Goal: Transaction & Acquisition: Purchase product/service

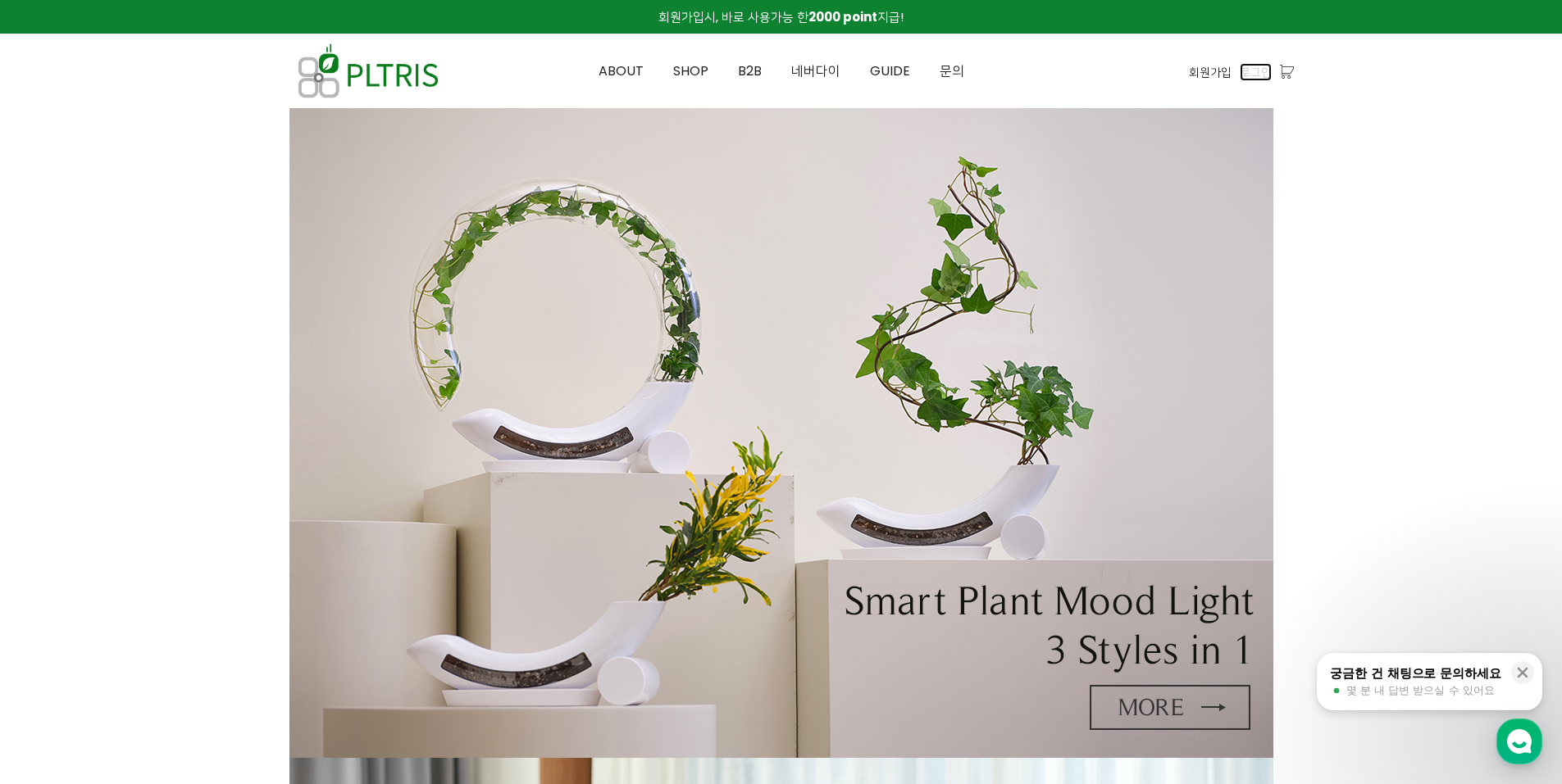
click at [1263, 74] on span "로그인" at bounding box center [1255, 72] width 32 height 18
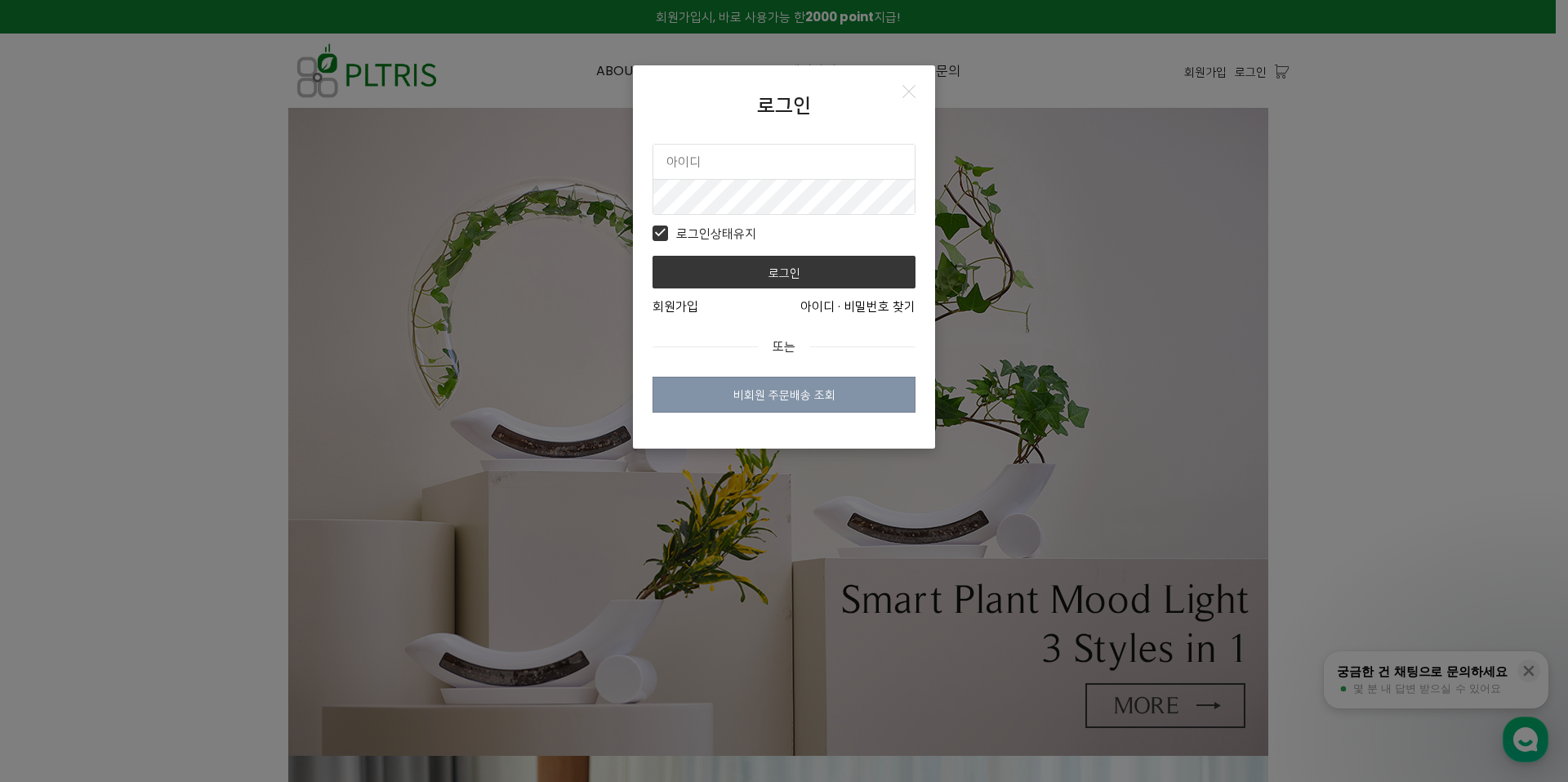
click at [753, 159] on input "text" at bounding box center [784, 162] width 262 height 34
type input "ㅇ"
type input "eye1300"
click at [652, 256] on button "로그인" at bounding box center [784, 272] width 263 height 33
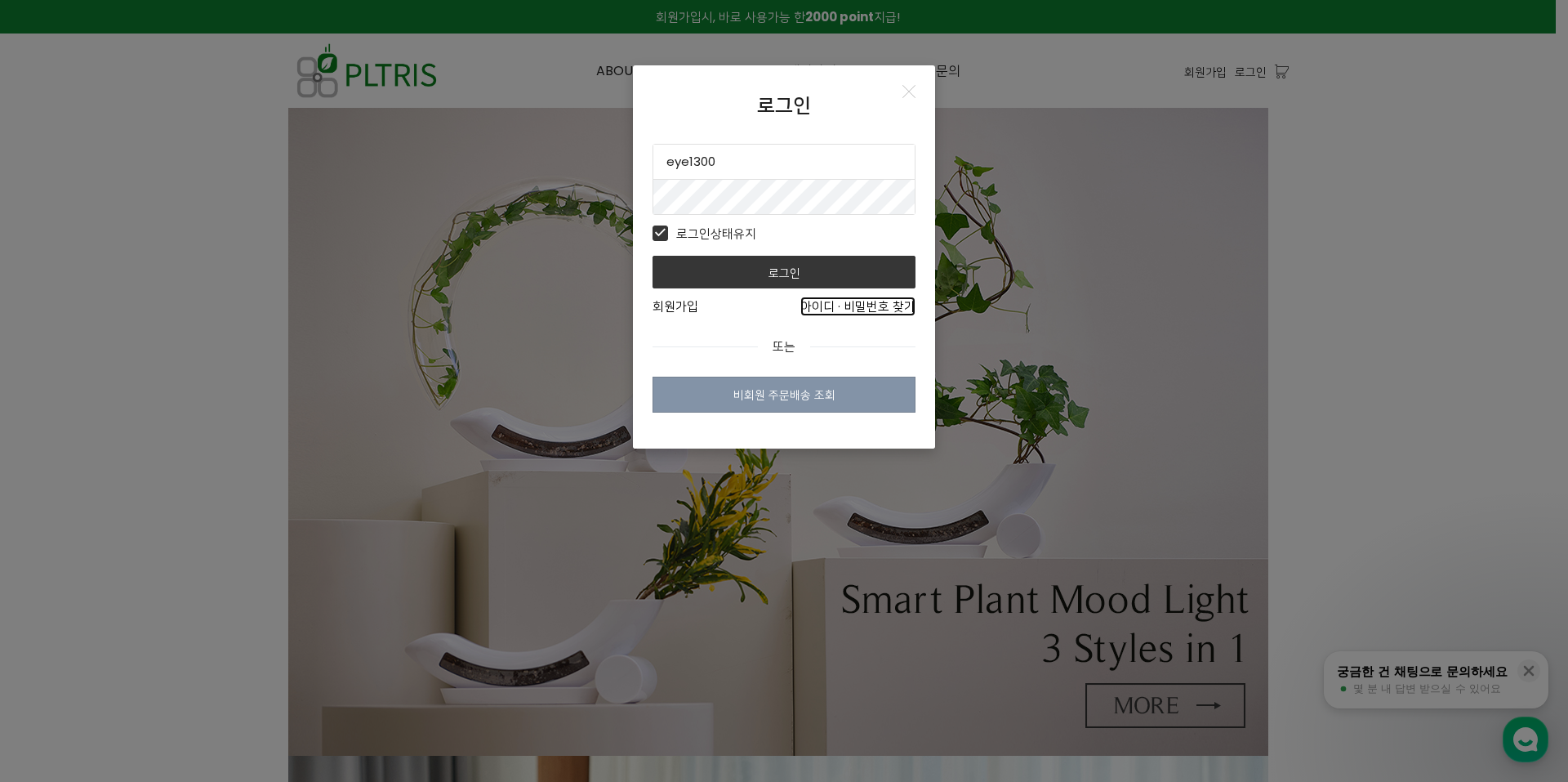
click at [826, 302] on link "아이디 · 비밀번호 찾기" at bounding box center [858, 307] width 115 height 20
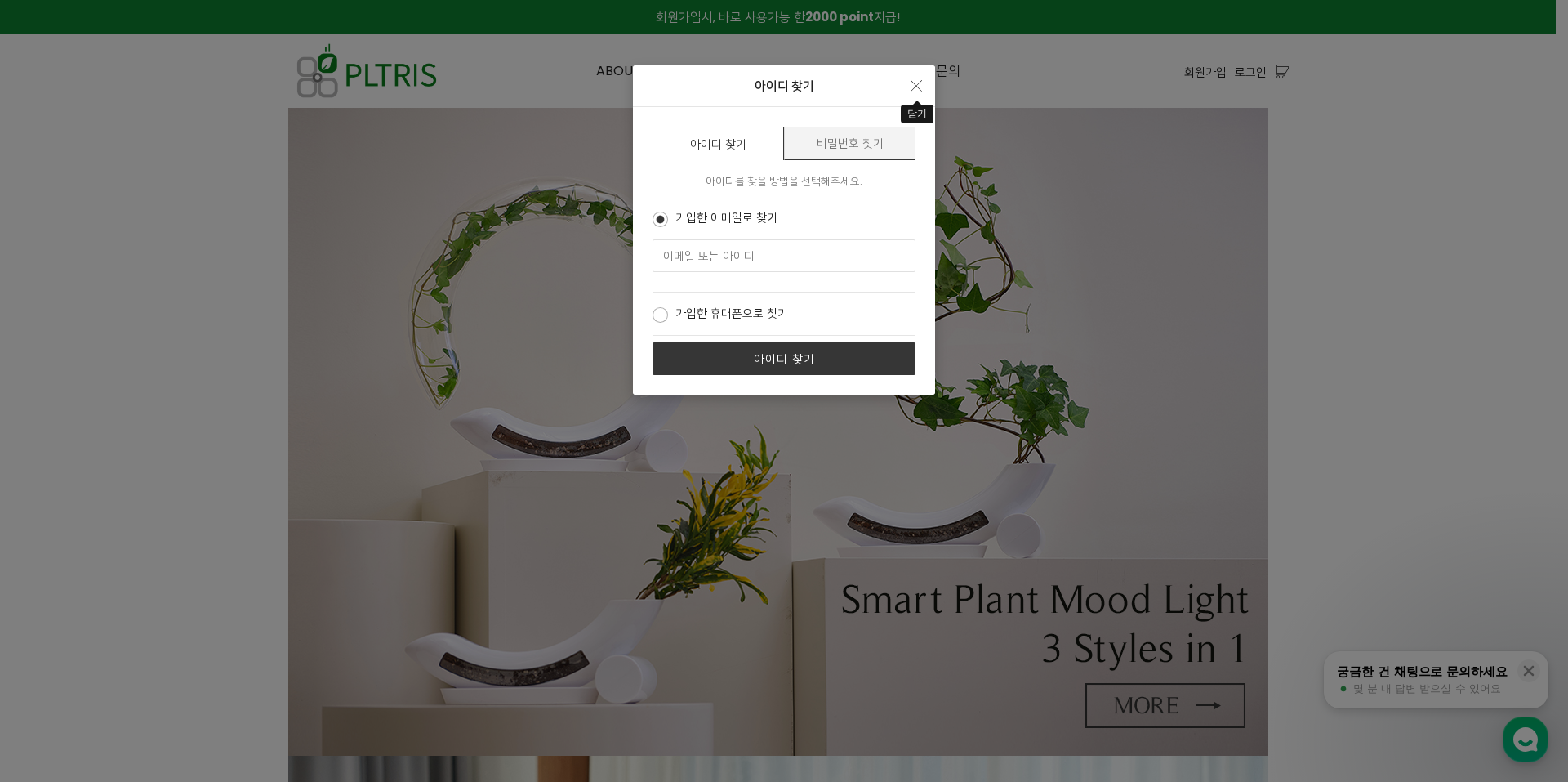
click at [915, 85] on icon "Close" at bounding box center [916, 86] width 12 height 12
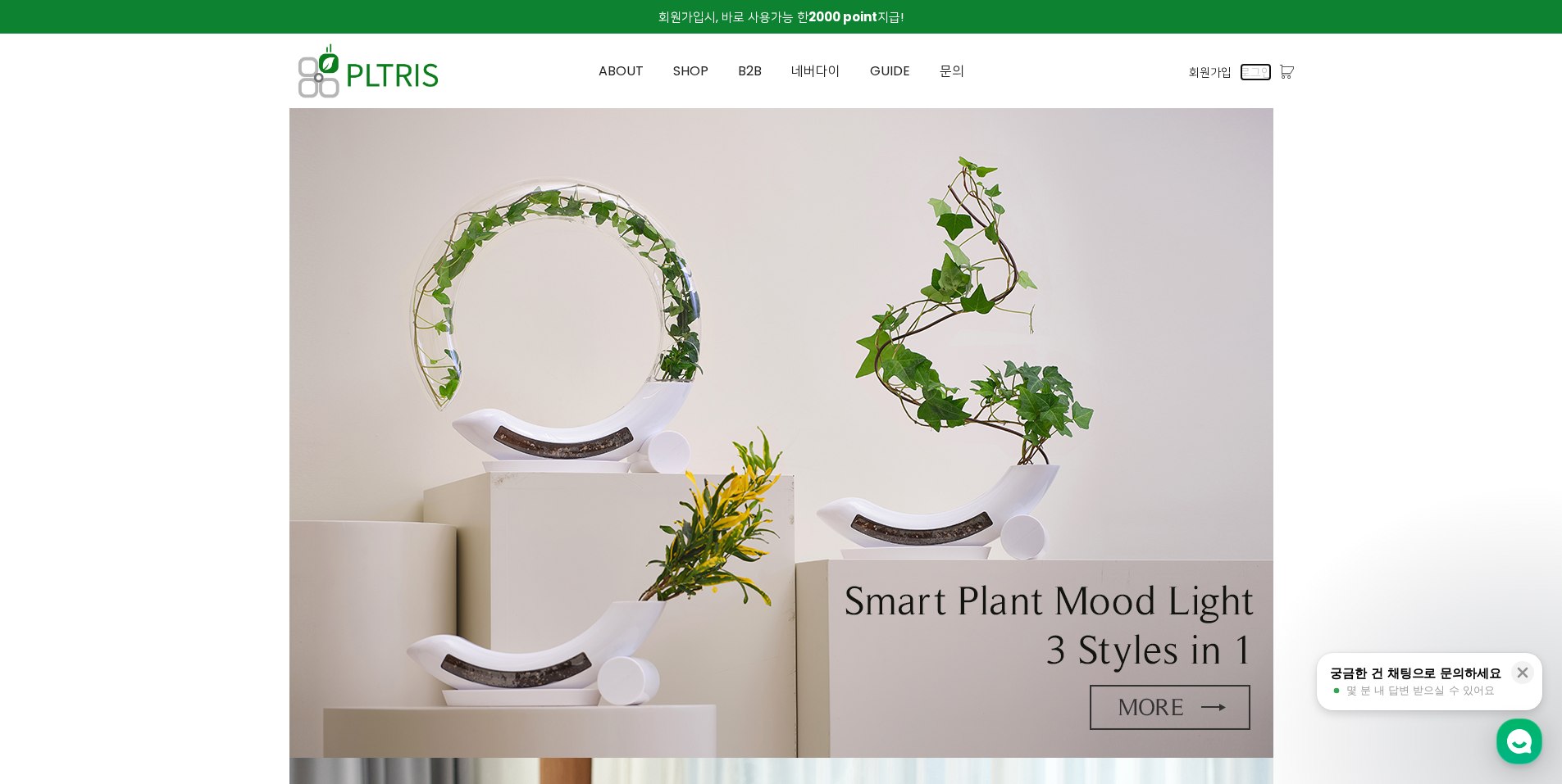
click at [1263, 68] on span "로그인" at bounding box center [1255, 72] width 32 height 18
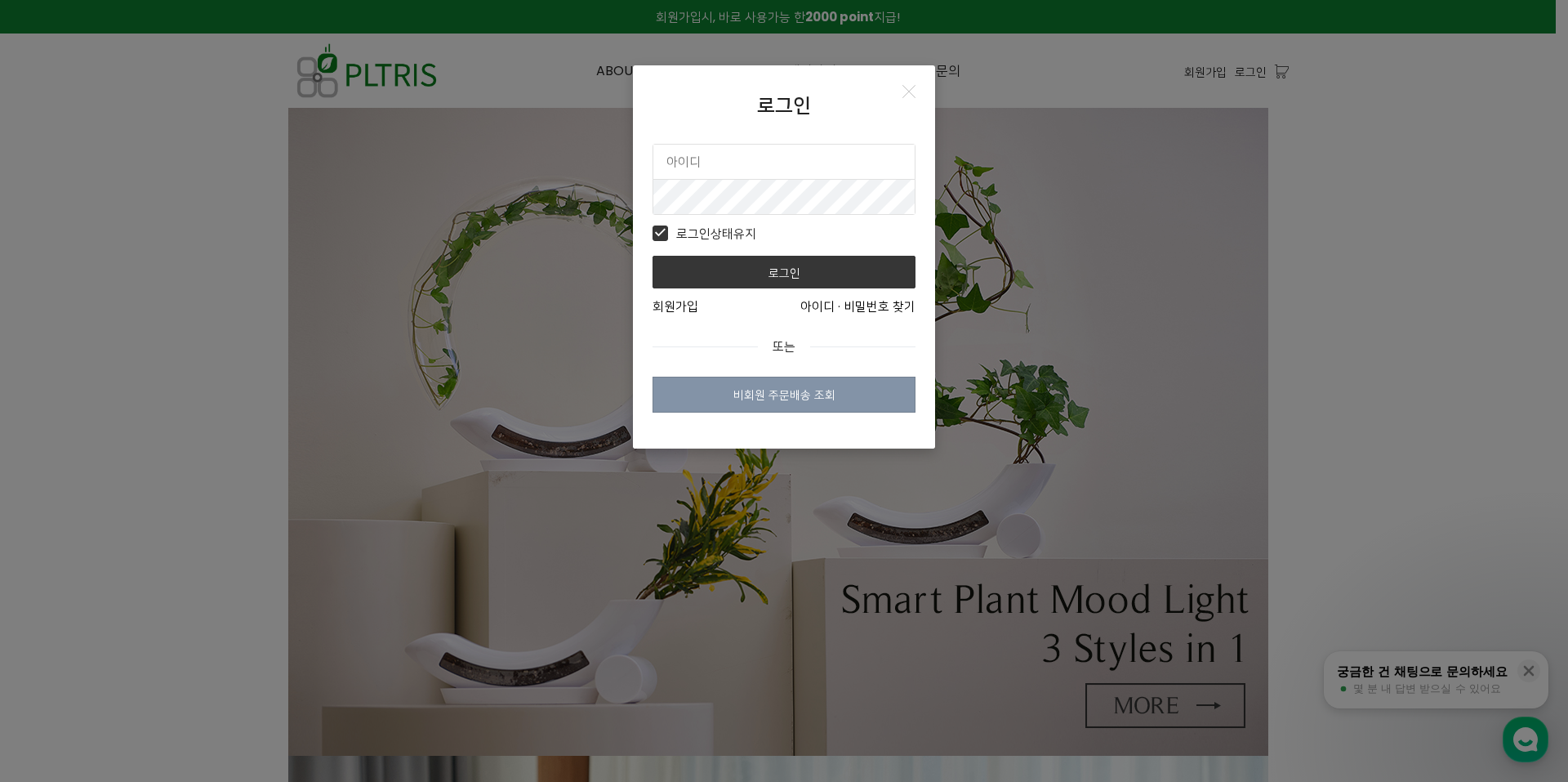
click at [737, 168] on input "text" at bounding box center [784, 162] width 262 height 34
type input "eye1300@yuhs.ac"
click at [652, 256] on button "로그인" at bounding box center [784, 272] width 263 height 33
click at [826, 312] on link "아이디 · 비밀번호 찾기" at bounding box center [858, 307] width 115 height 20
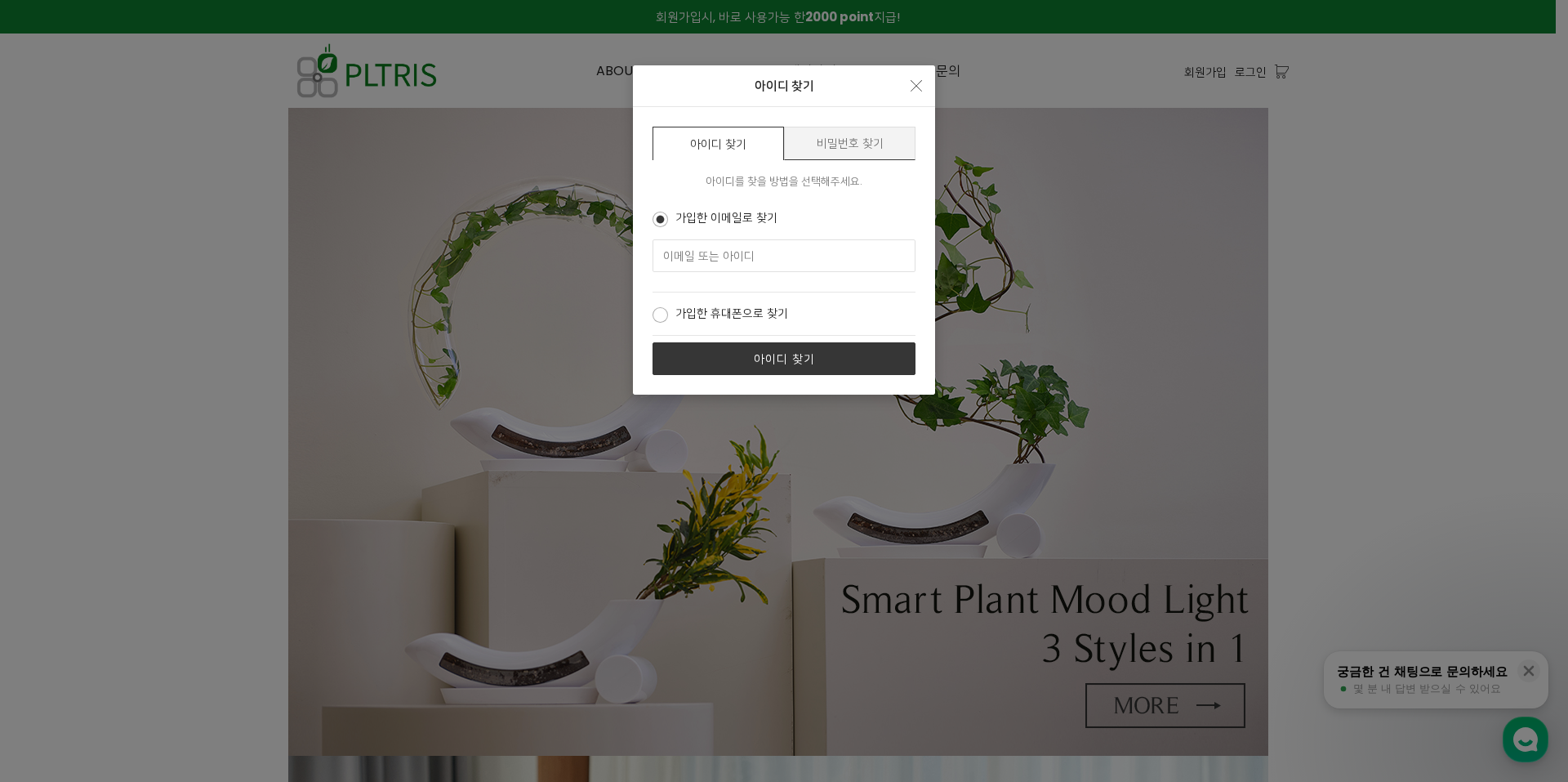
click at [760, 254] on input "text" at bounding box center [784, 255] width 263 height 33
type input "eye1300@yuhs.ac"
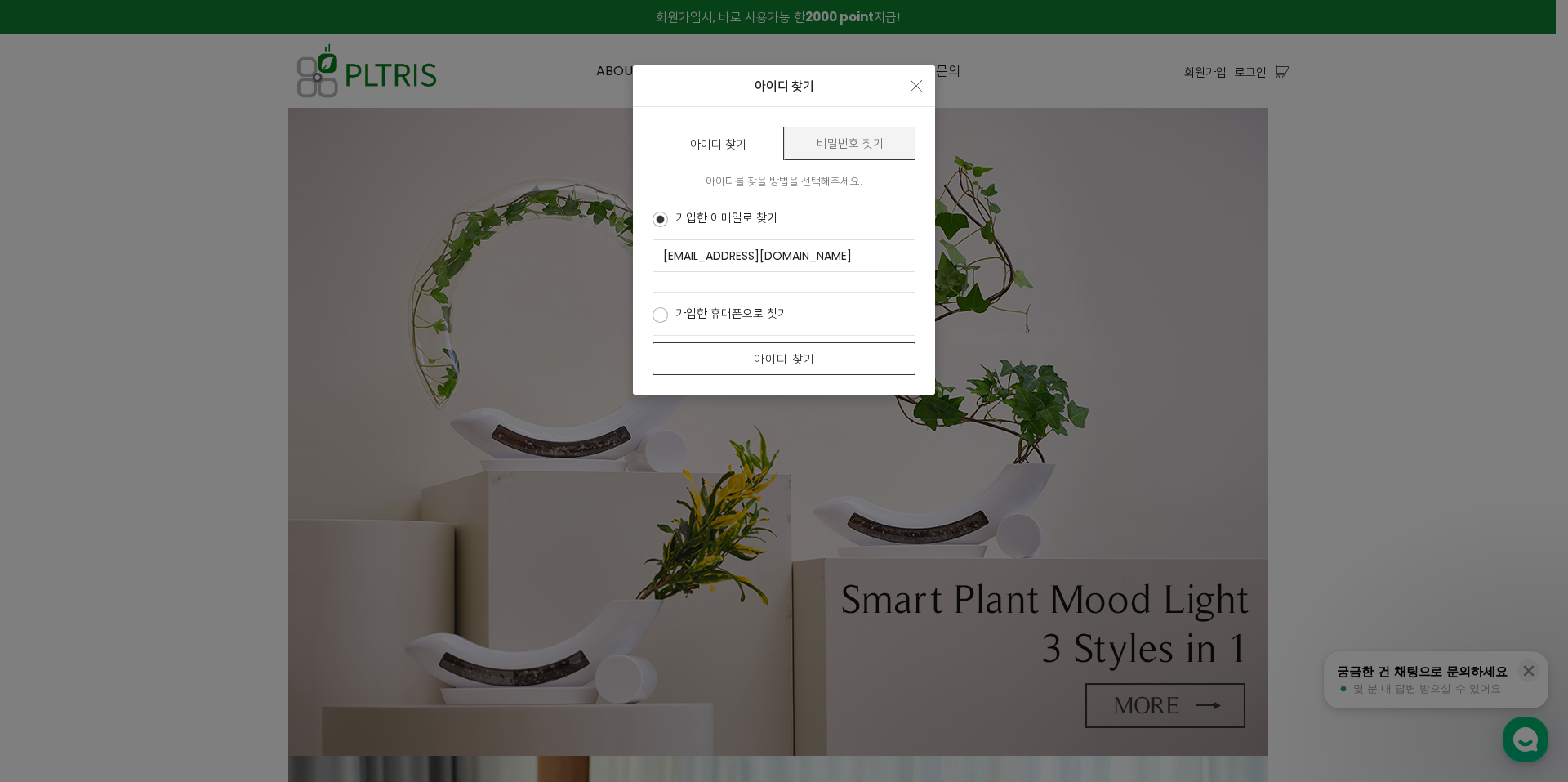
click at [778, 367] on button "아이디 찾기" at bounding box center [784, 358] width 263 height 33
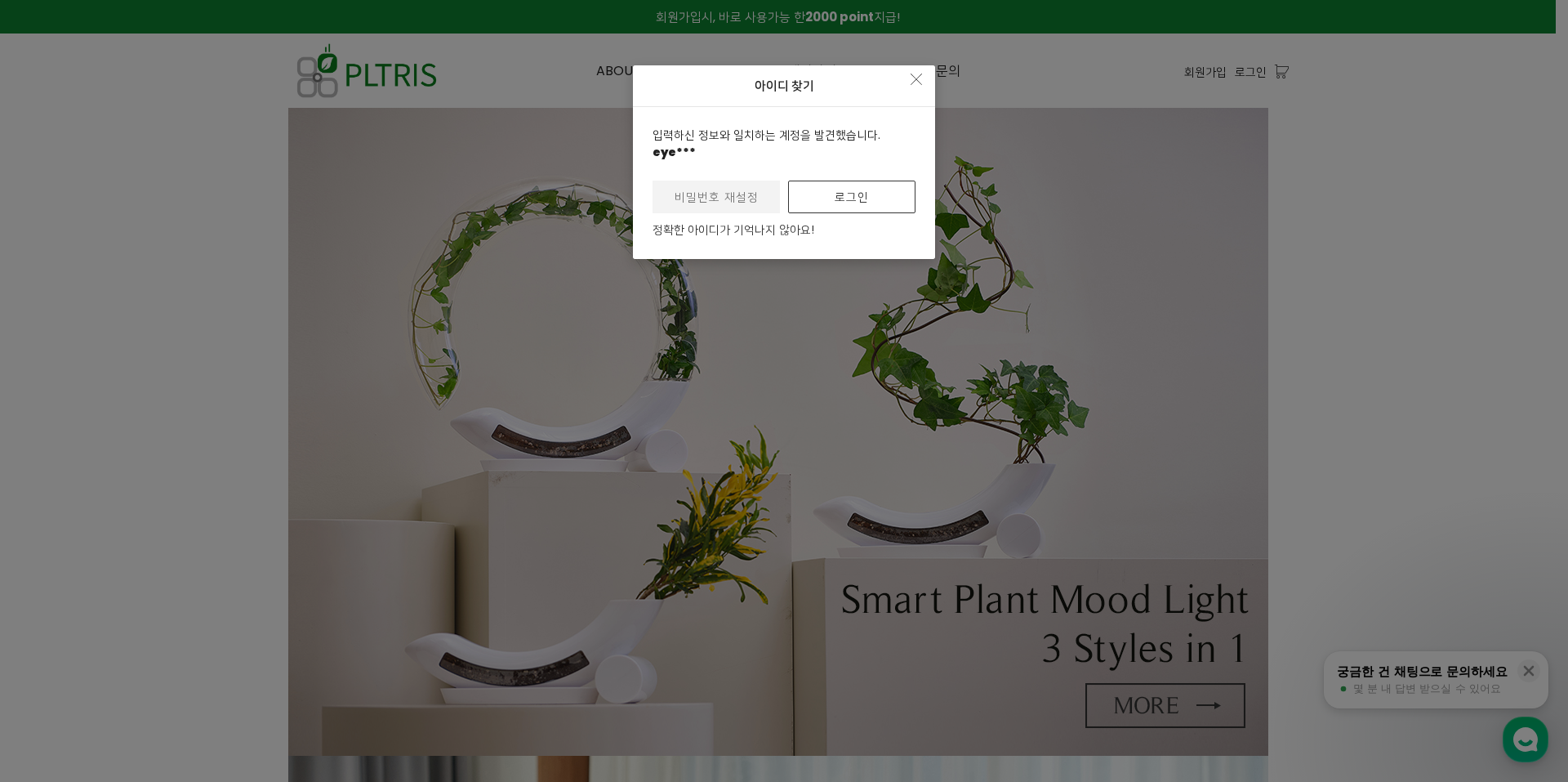
click at [852, 209] on button "로그인" at bounding box center [851, 197] width 127 height 33
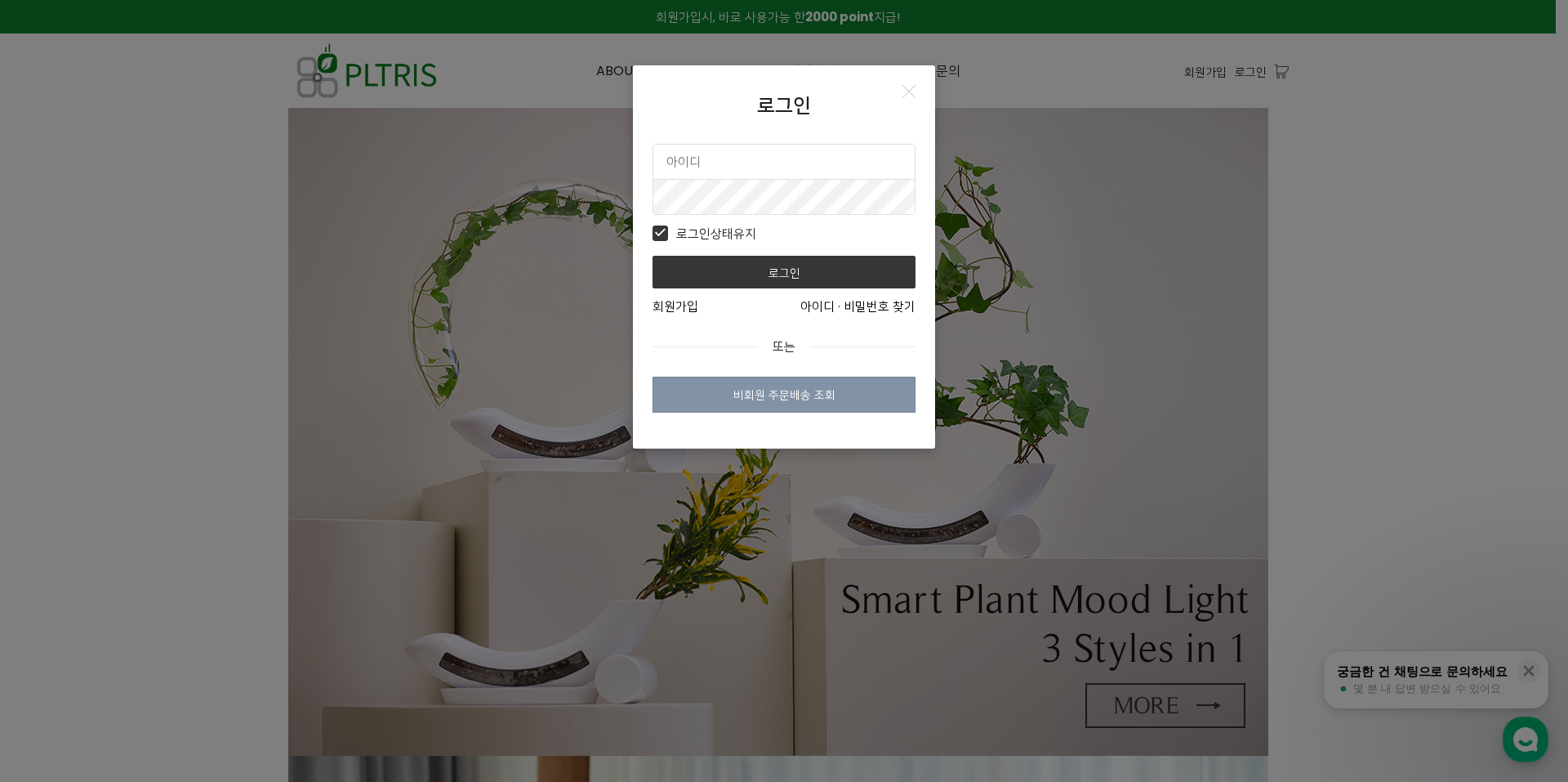
click at [772, 164] on input "text" at bounding box center [784, 162] width 262 height 34
type input "eye1300"
click at [652, 256] on button "로그인" at bounding box center [784, 272] width 263 height 33
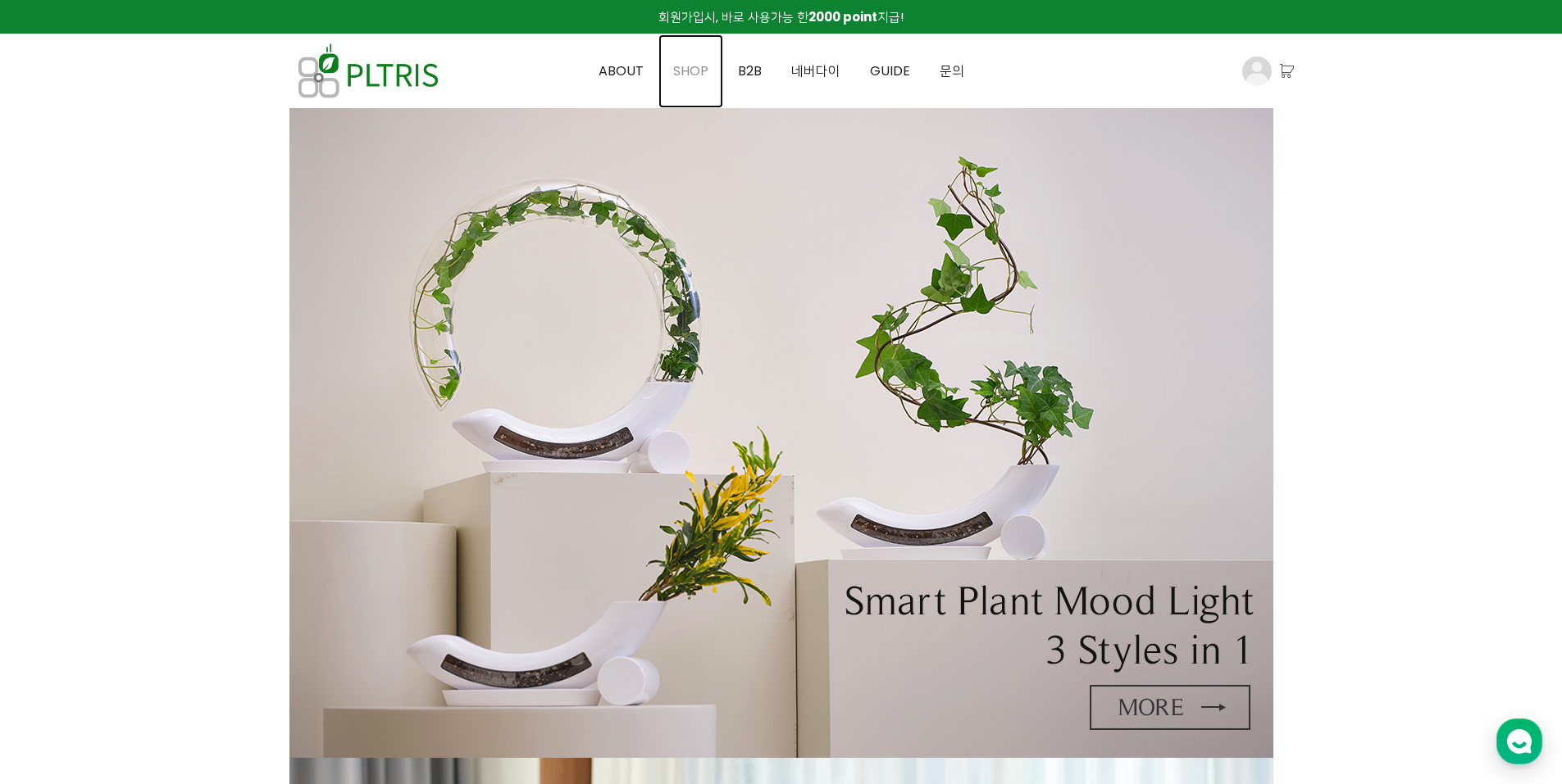
click at [684, 75] on span "SHOP" at bounding box center [691, 71] width 35 height 19
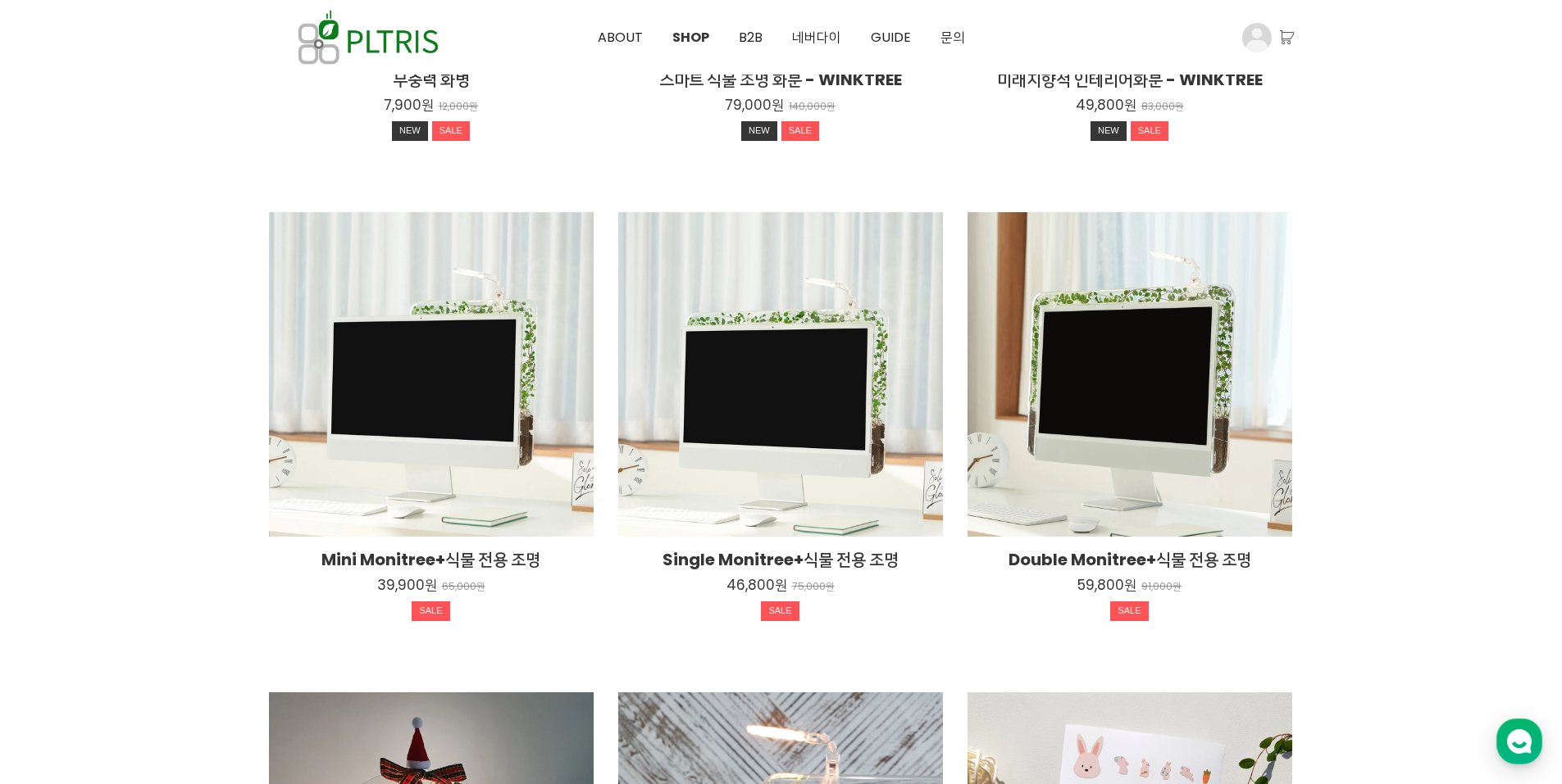
scroll to position [1092, 0]
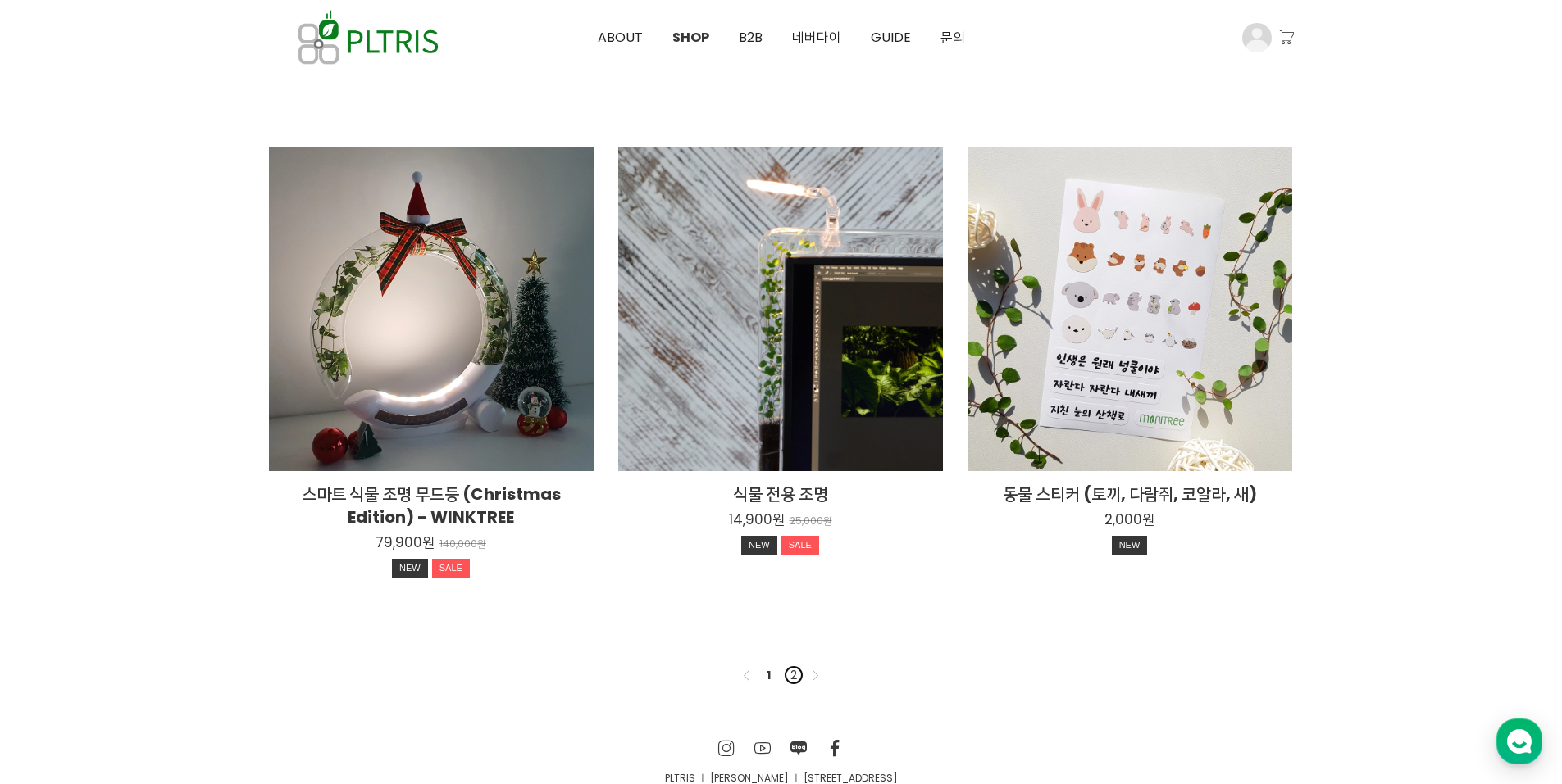
click at [789, 680] on link "2" at bounding box center [794, 675] width 20 height 20
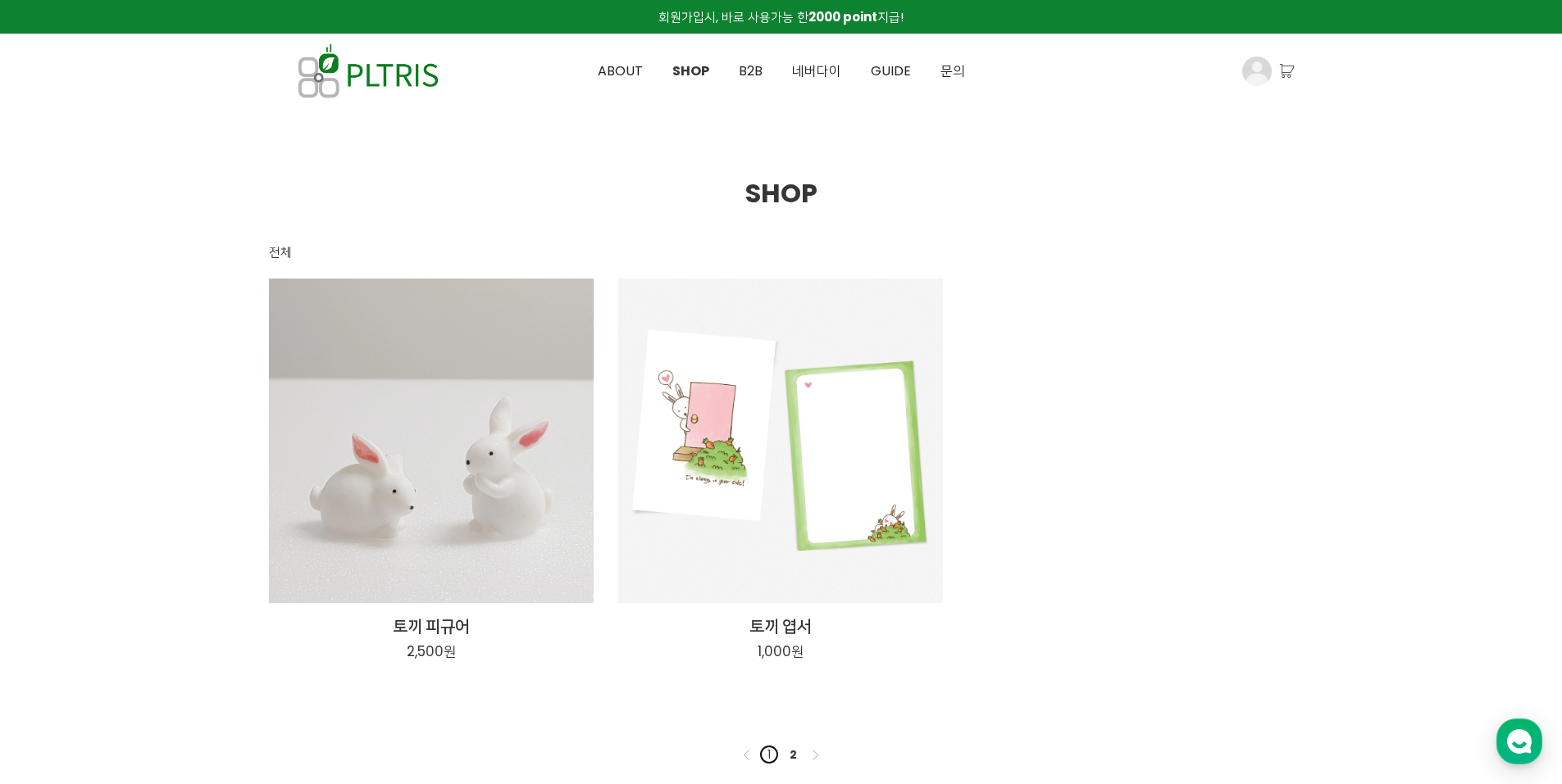
click at [772, 761] on link "1" at bounding box center [769, 755] width 20 height 20
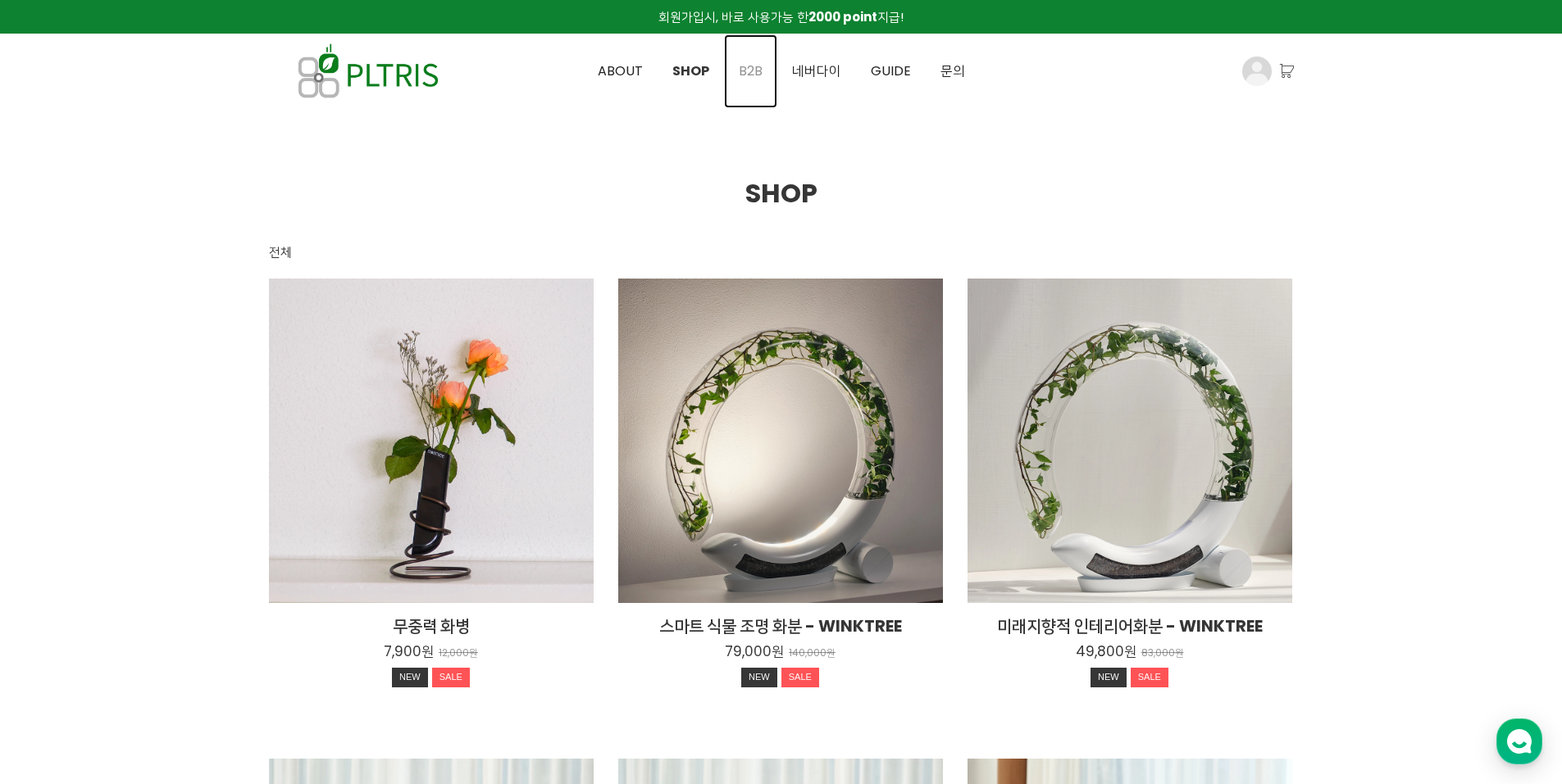
click at [752, 77] on span "B2B" at bounding box center [750, 71] width 23 height 19
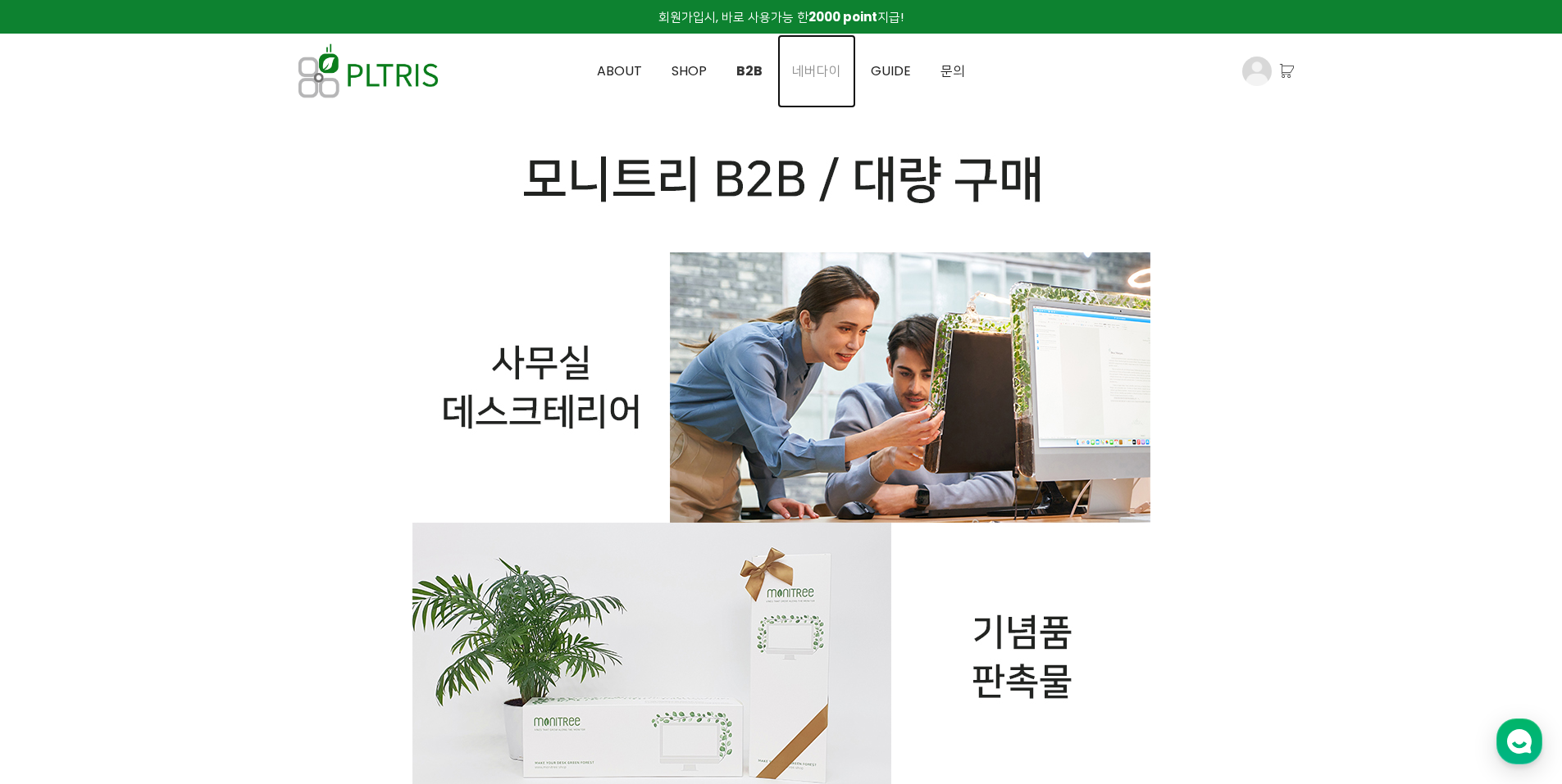
click at [819, 69] on span "네버다이" at bounding box center [816, 71] width 49 height 19
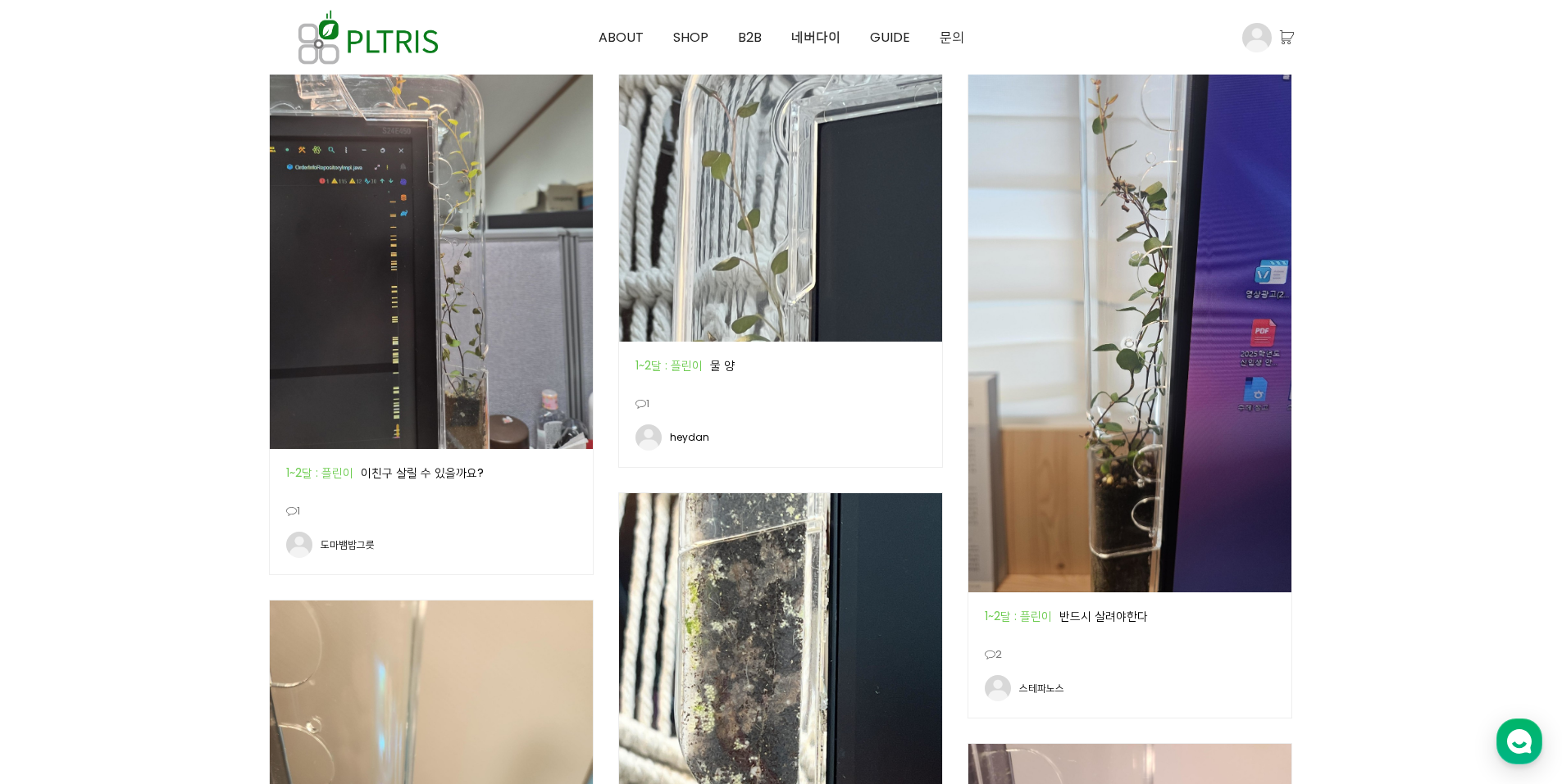
scroll to position [1229, 0]
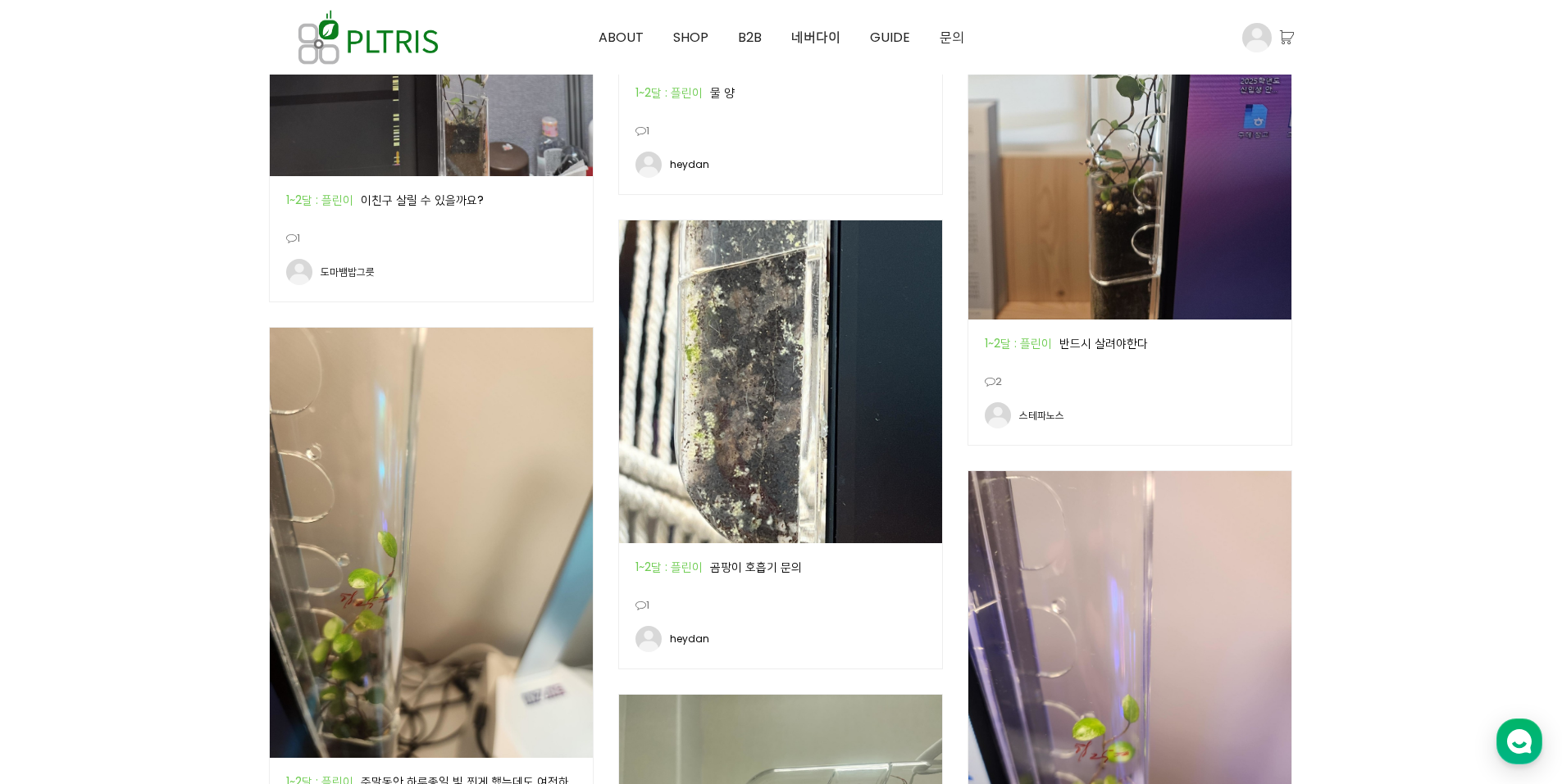
click at [743, 555] on div "공지 1~2달 : 플린이 곰팡이 호흡기 문의" at bounding box center [780, 569] width 323 height 52
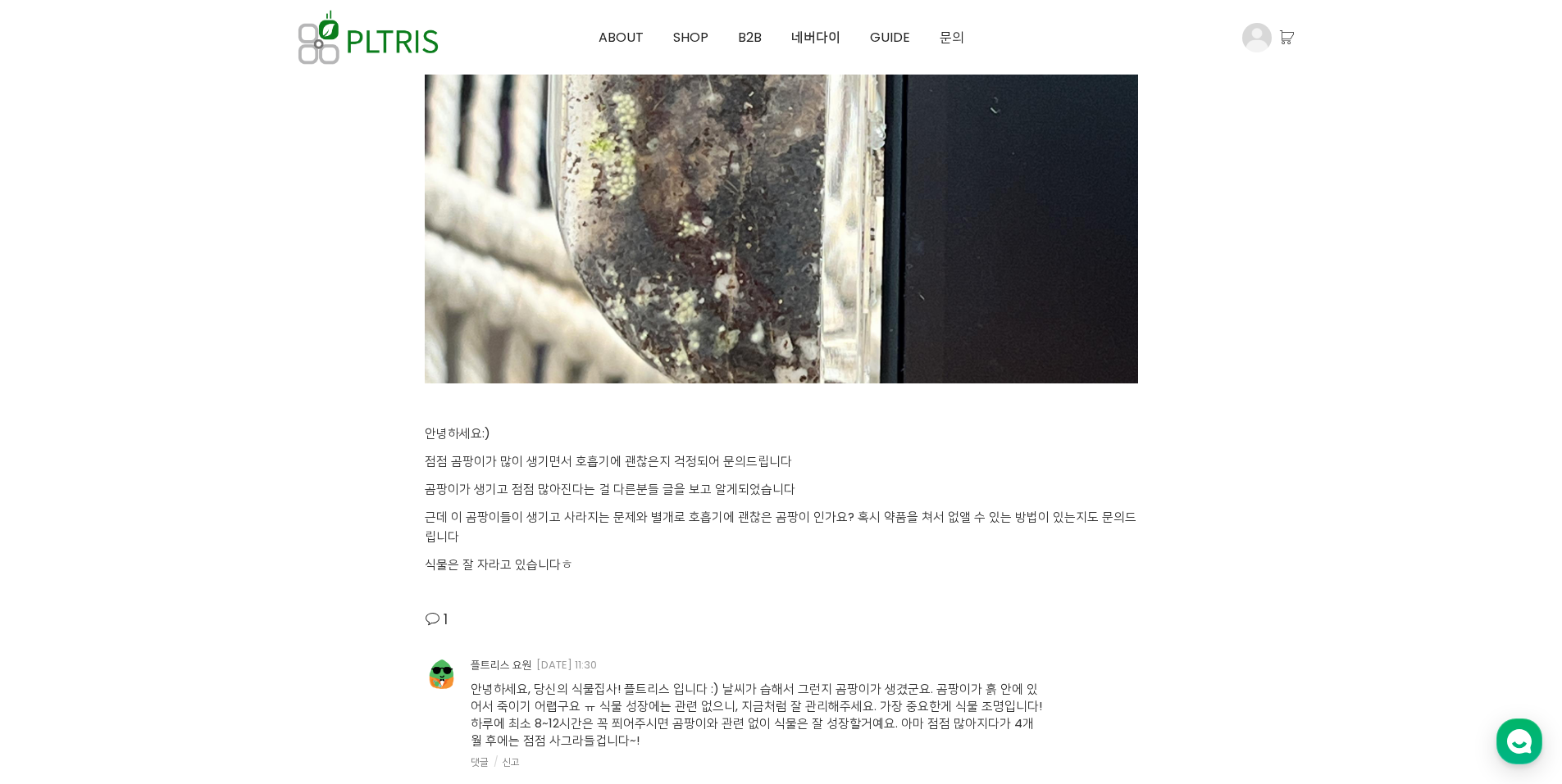
scroll to position [1912, 0]
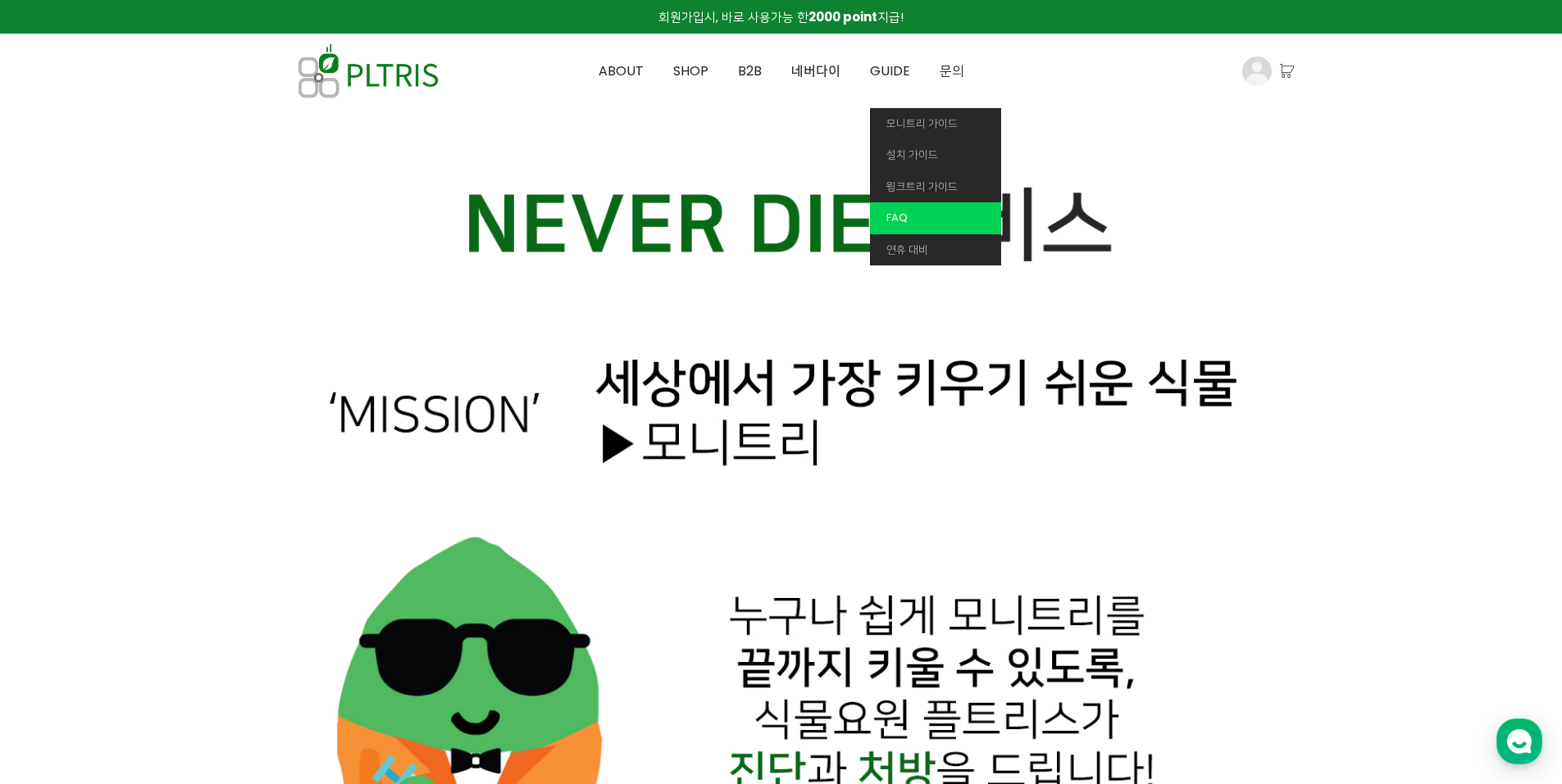
click at [913, 223] on link "FAQ" at bounding box center [935, 218] width 131 height 32
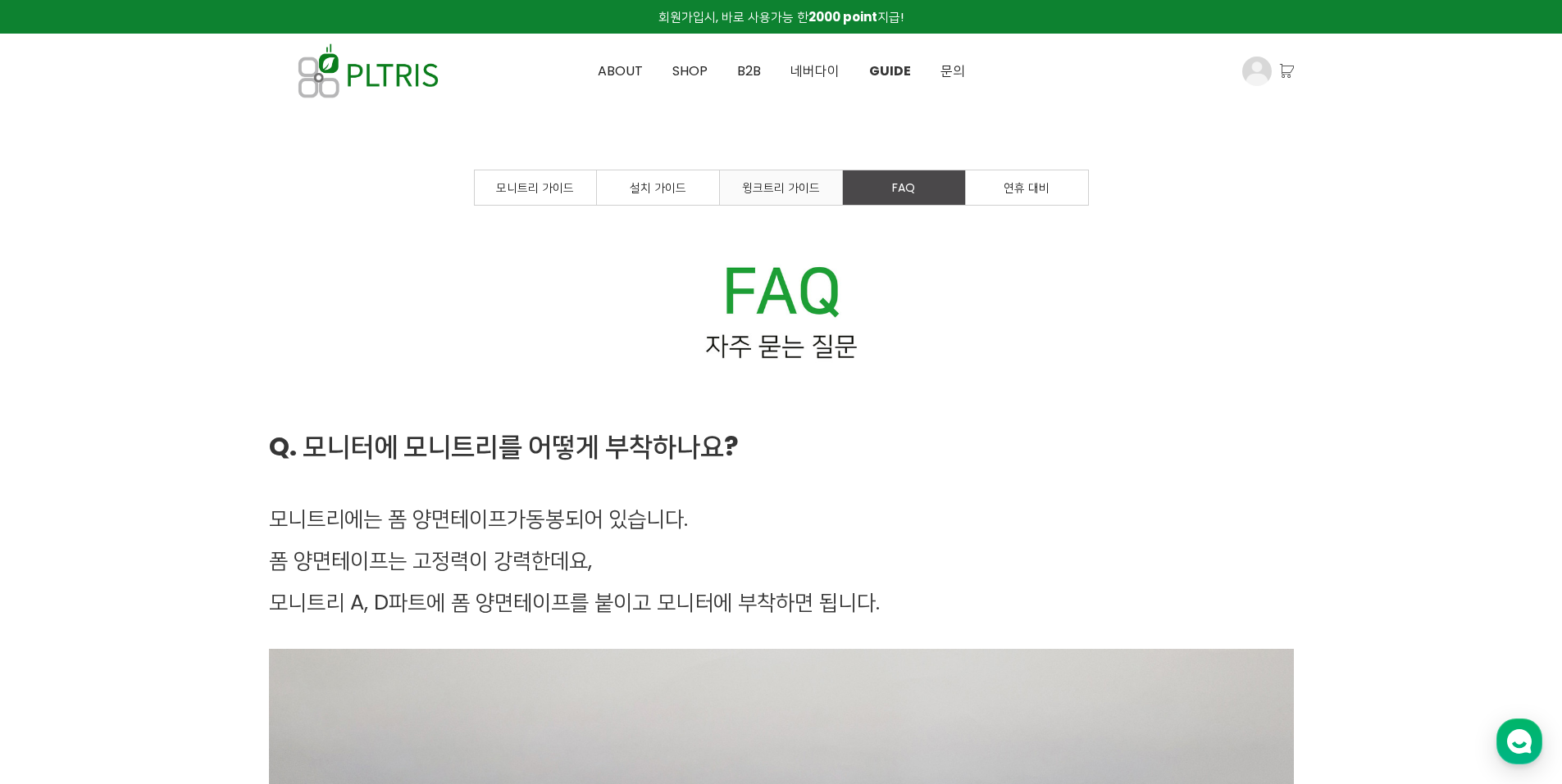
click at [773, 186] on span "윙크트리 가이드" at bounding box center [780, 188] width 78 height 17
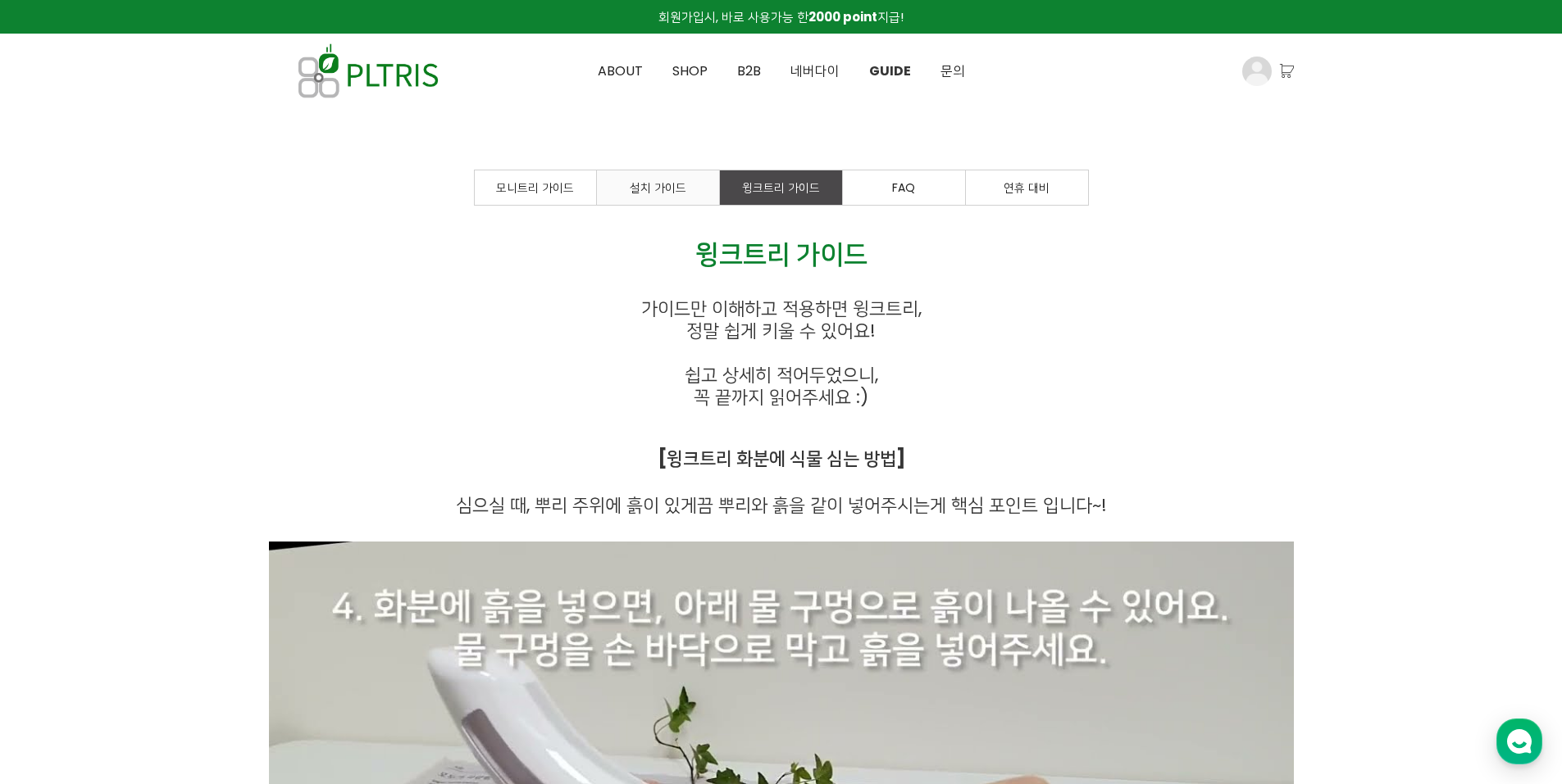
click at [649, 186] on span "설치 가이드" at bounding box center [658, 188] width 57 height 17
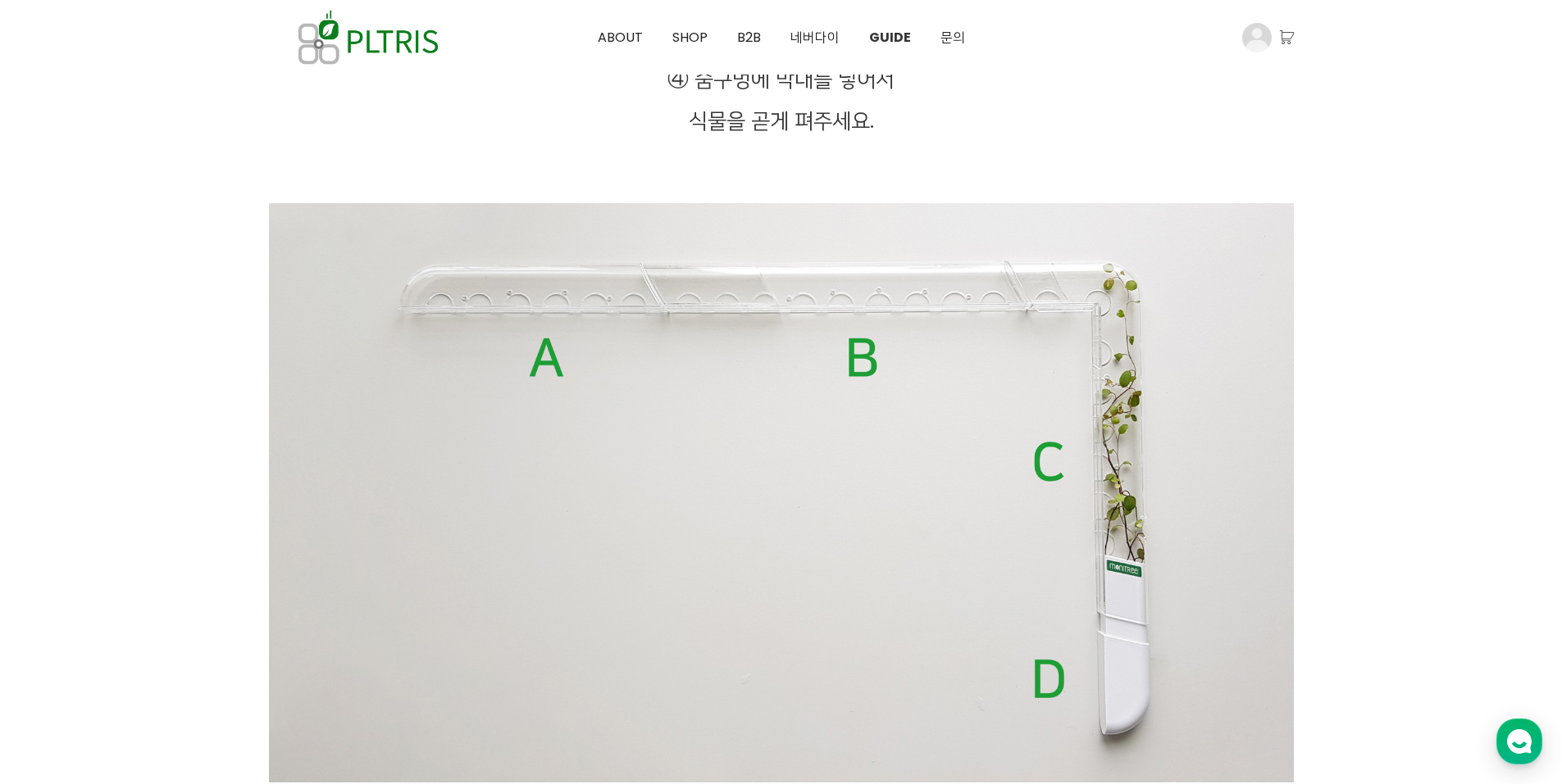
scroll to position [3139, 0]
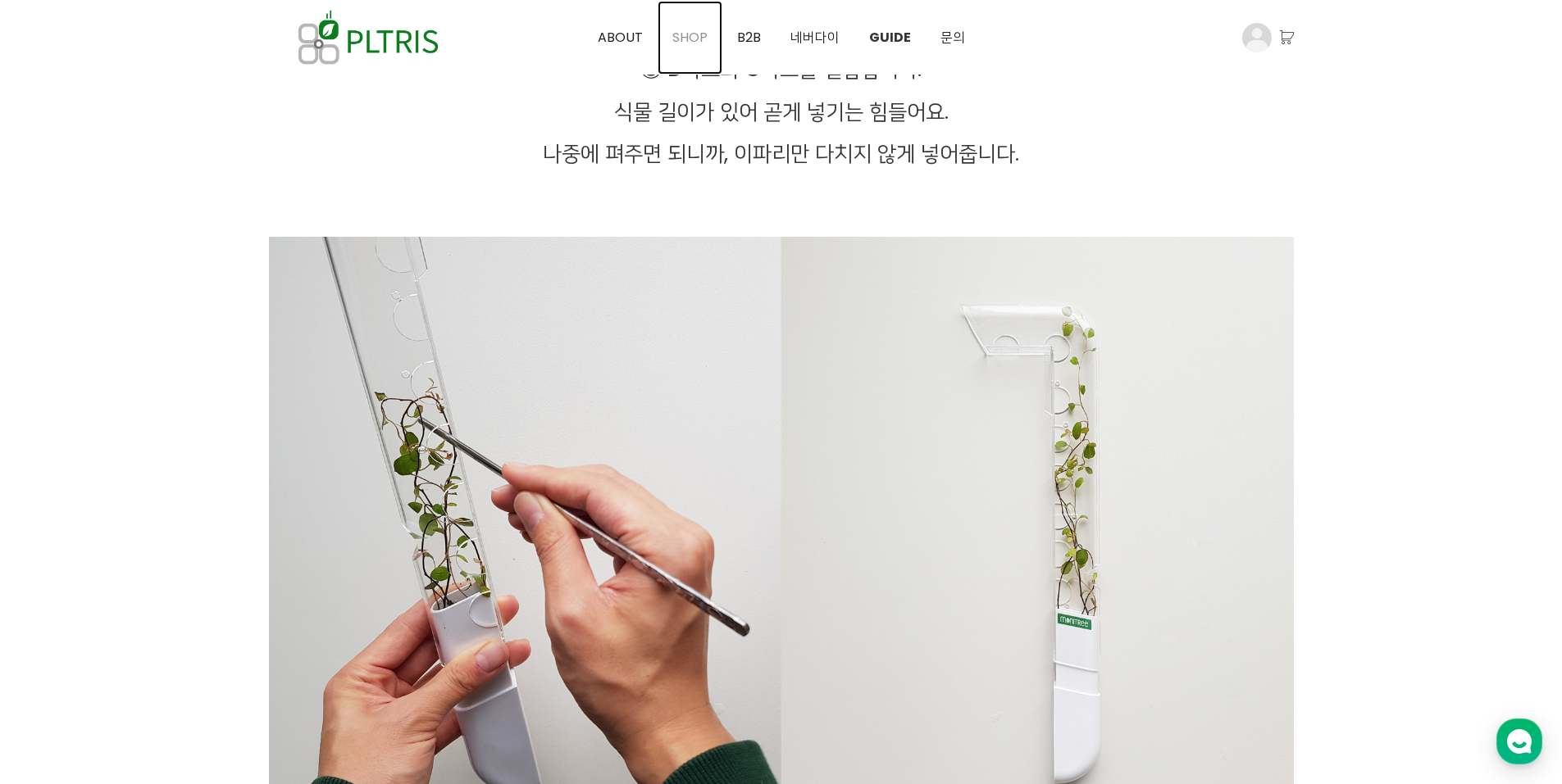
click at [699, 47] on link "SHOP" at bounding box center [689, 38] width 64 height 74
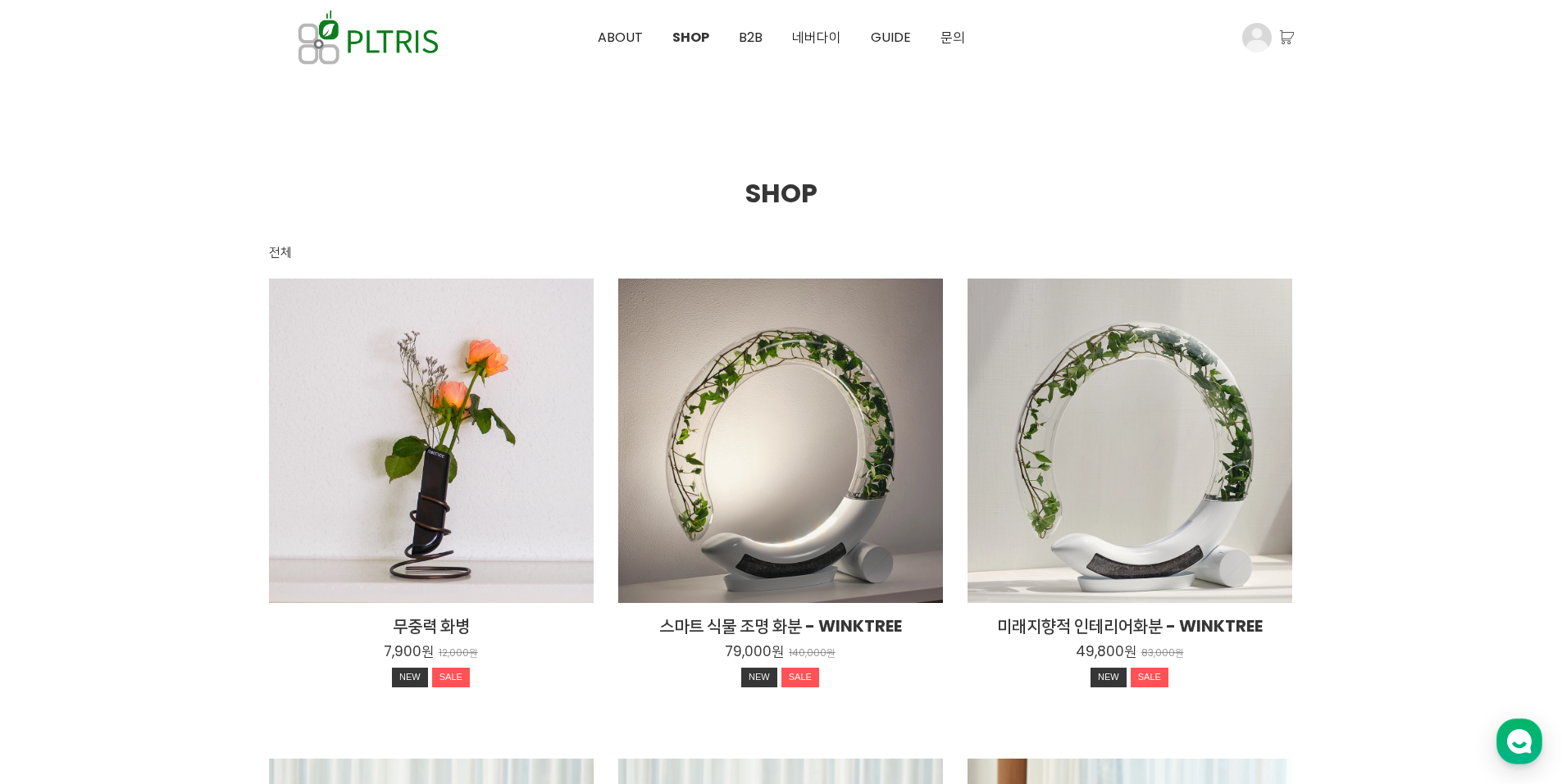
scroll to position [410, 0]
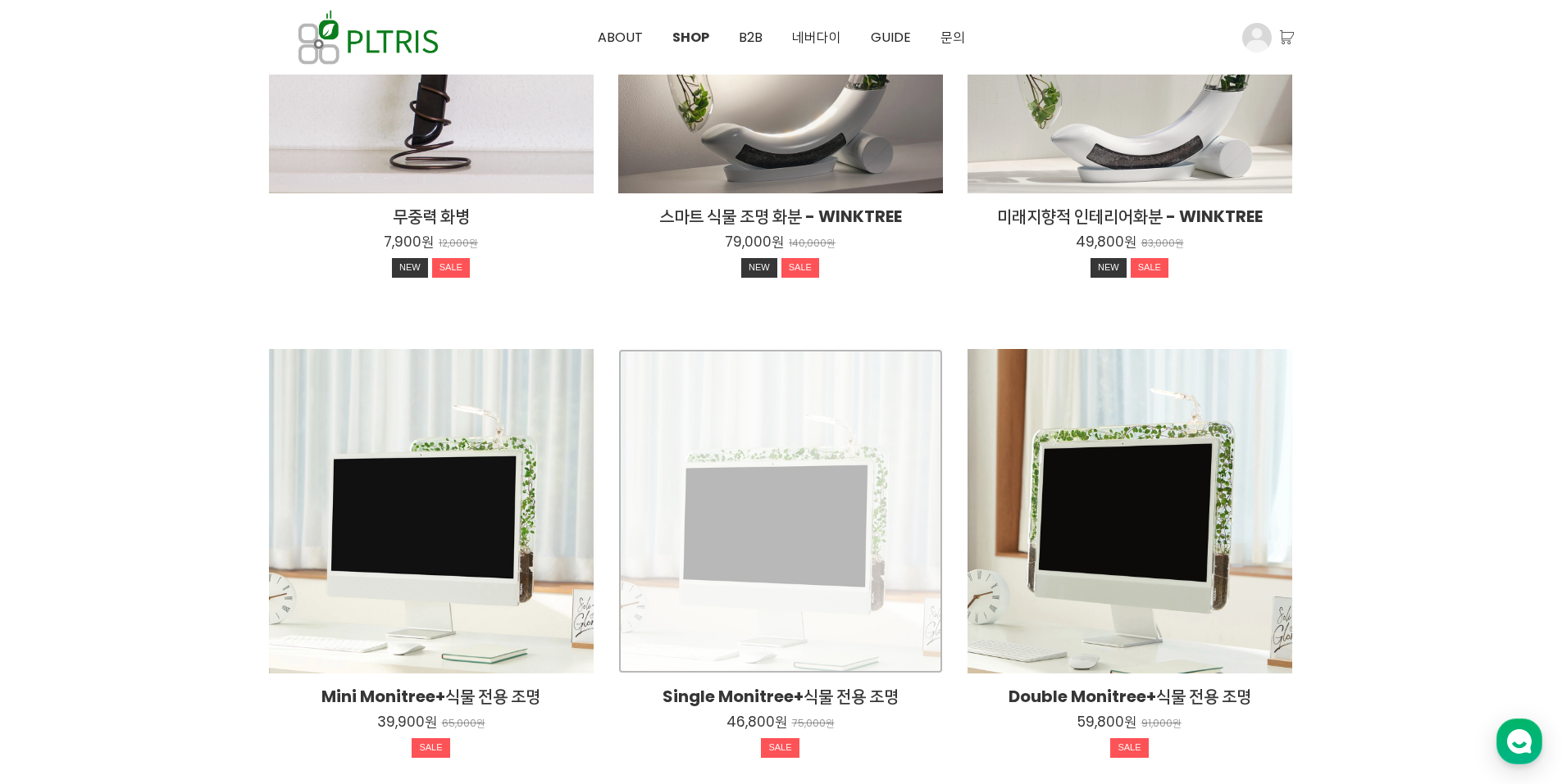
click at [780, 563] on div "Single Monitree+식물 전용 조명 46,800원 75,000원 SALE" at bounding box center [780, 512] width 324 height 324
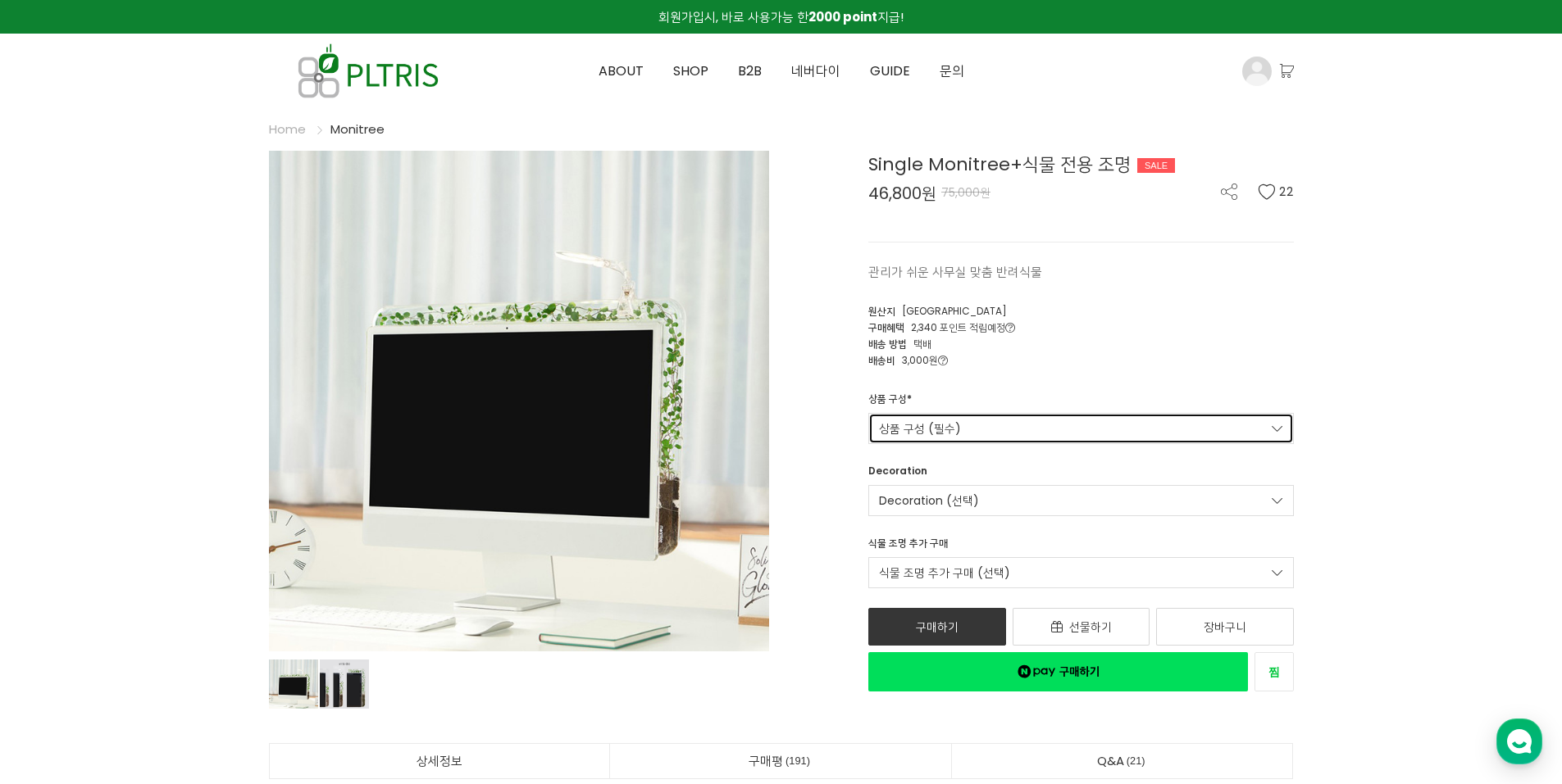
click at [1098, 420] on link "상품 구성 (필수)" at bounding box center [1080, 428] width 426 height 31
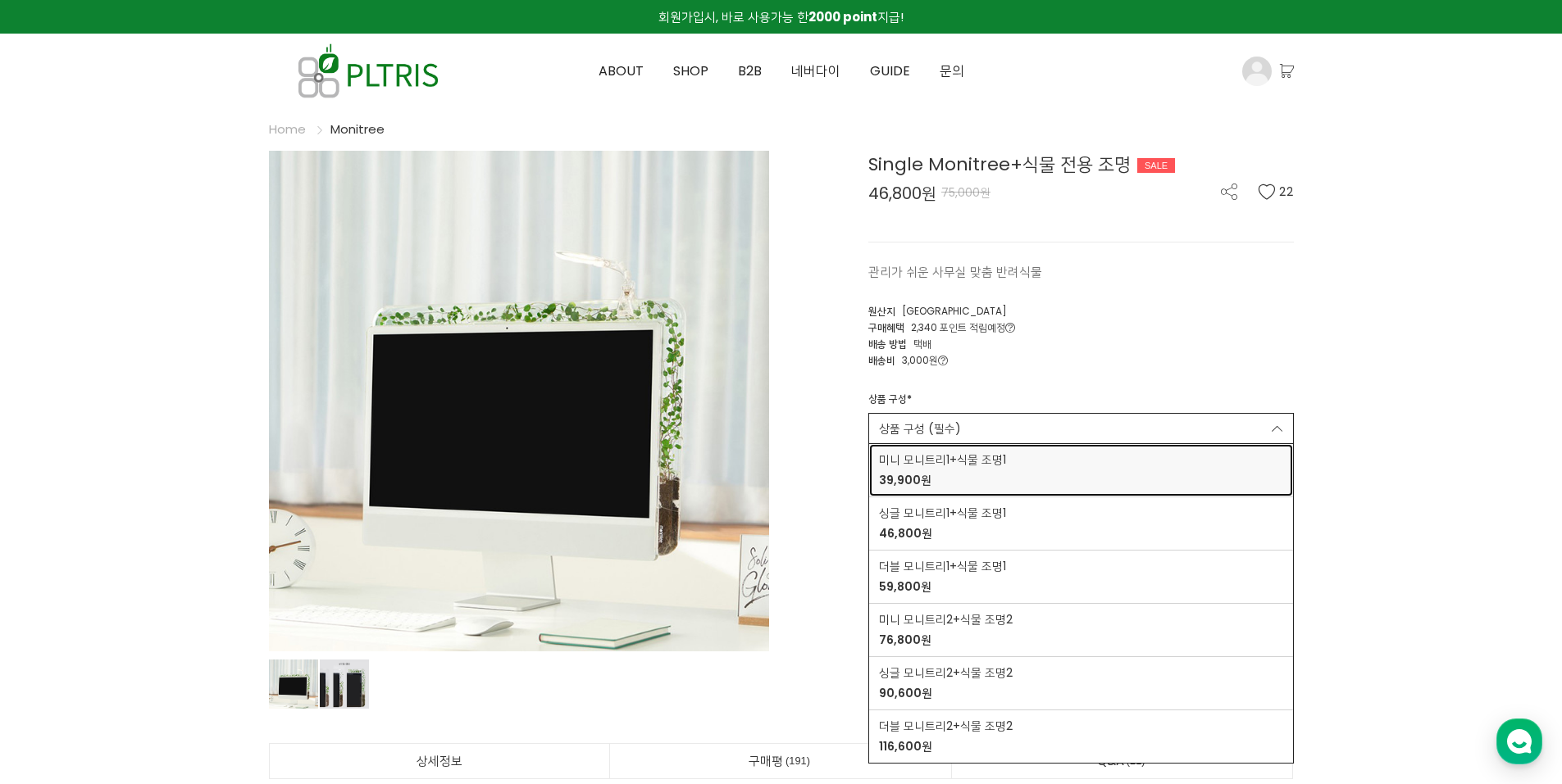
click at [1019, 466] on div "미니 모니트리1+식물 조명1 39,900원" at bounding box center [1080, 470] width 404 height 38
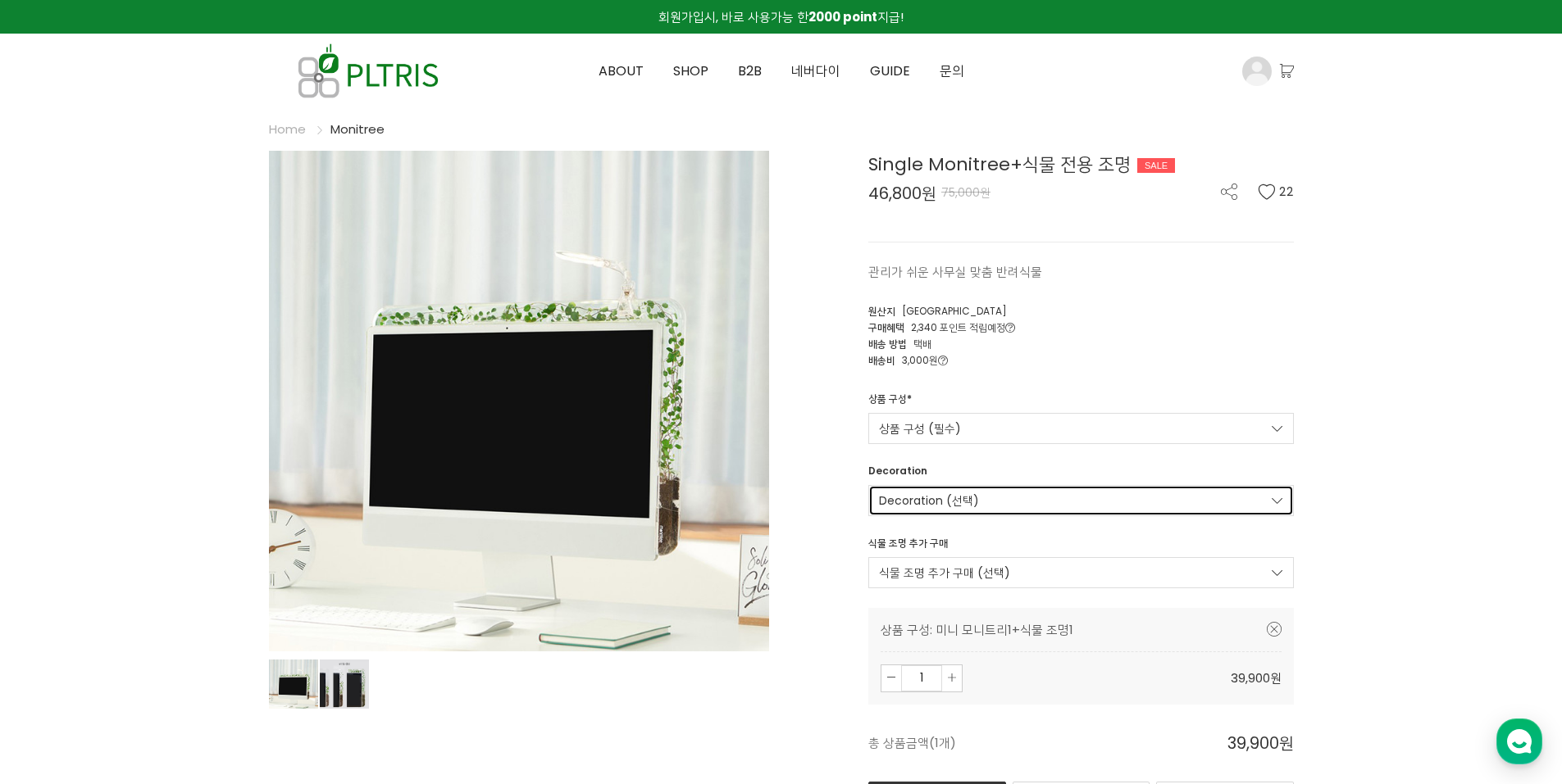
click at [1131, 495] on link "Decoration (선택)" at bounding box center [1080, 500] width 426 height 31
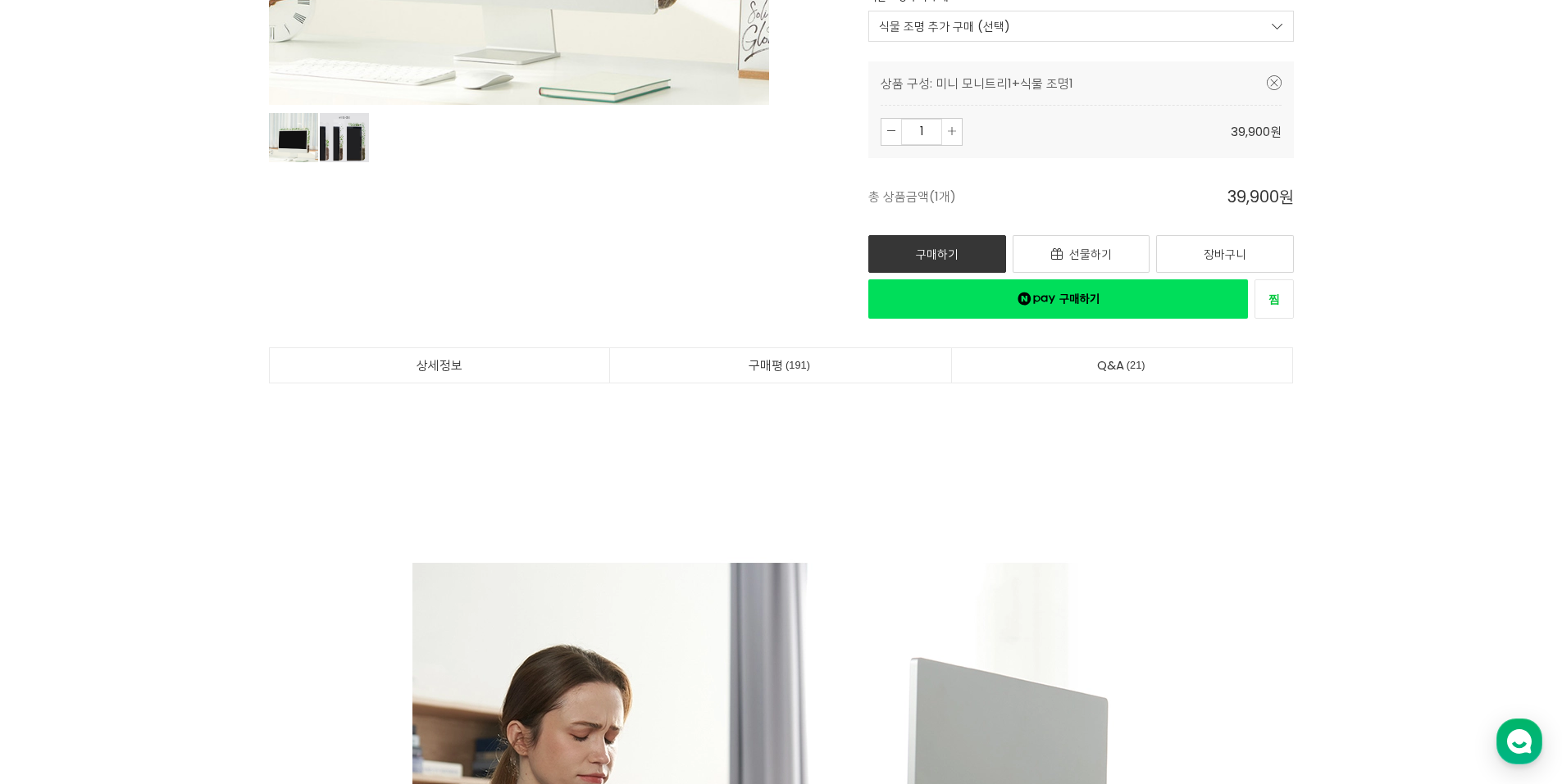
scroll to position [410, 0]
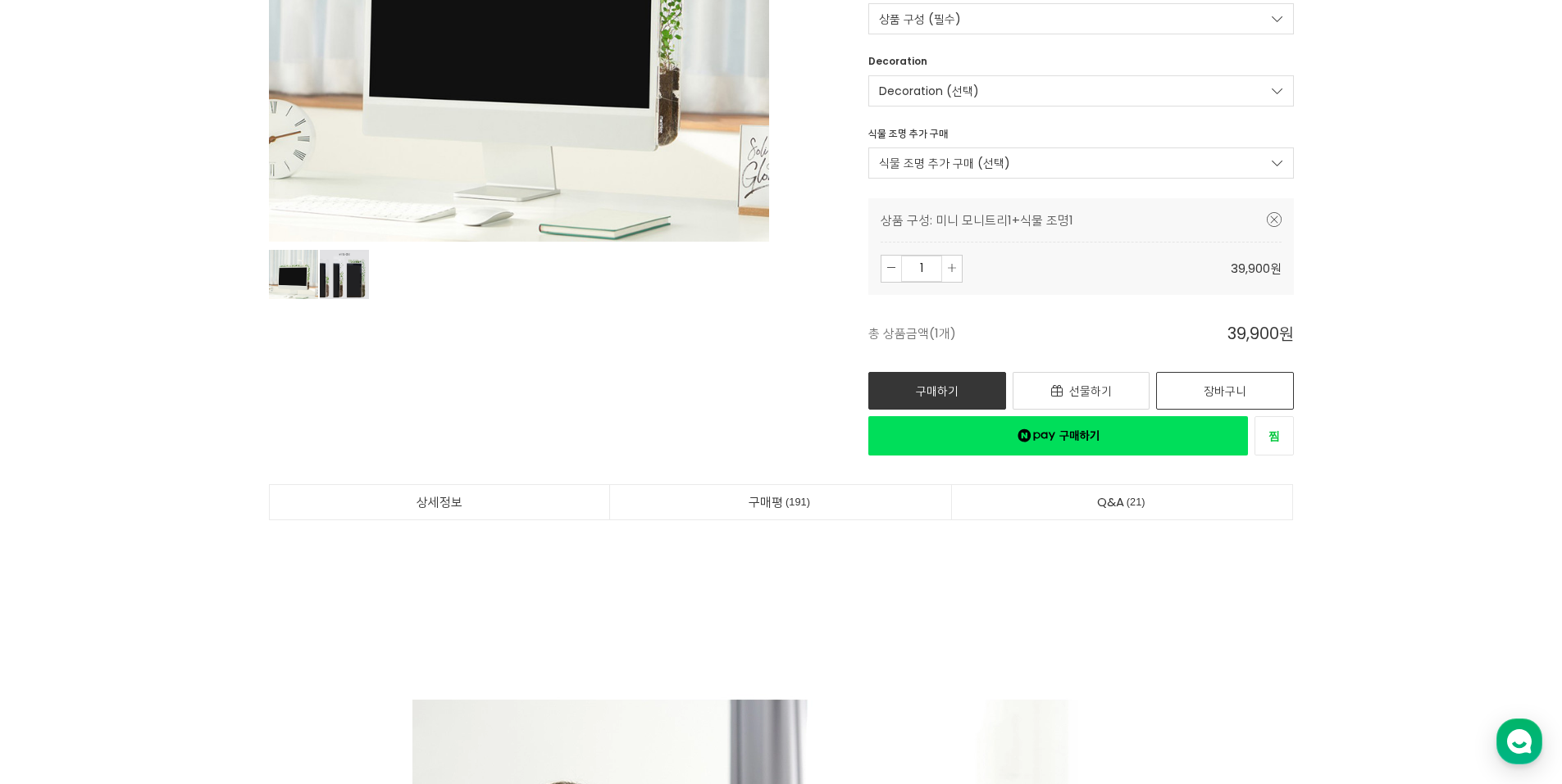
click at [1197, 379] on link "장바구니" at bounding box center [1224, 390] width 138 height 38
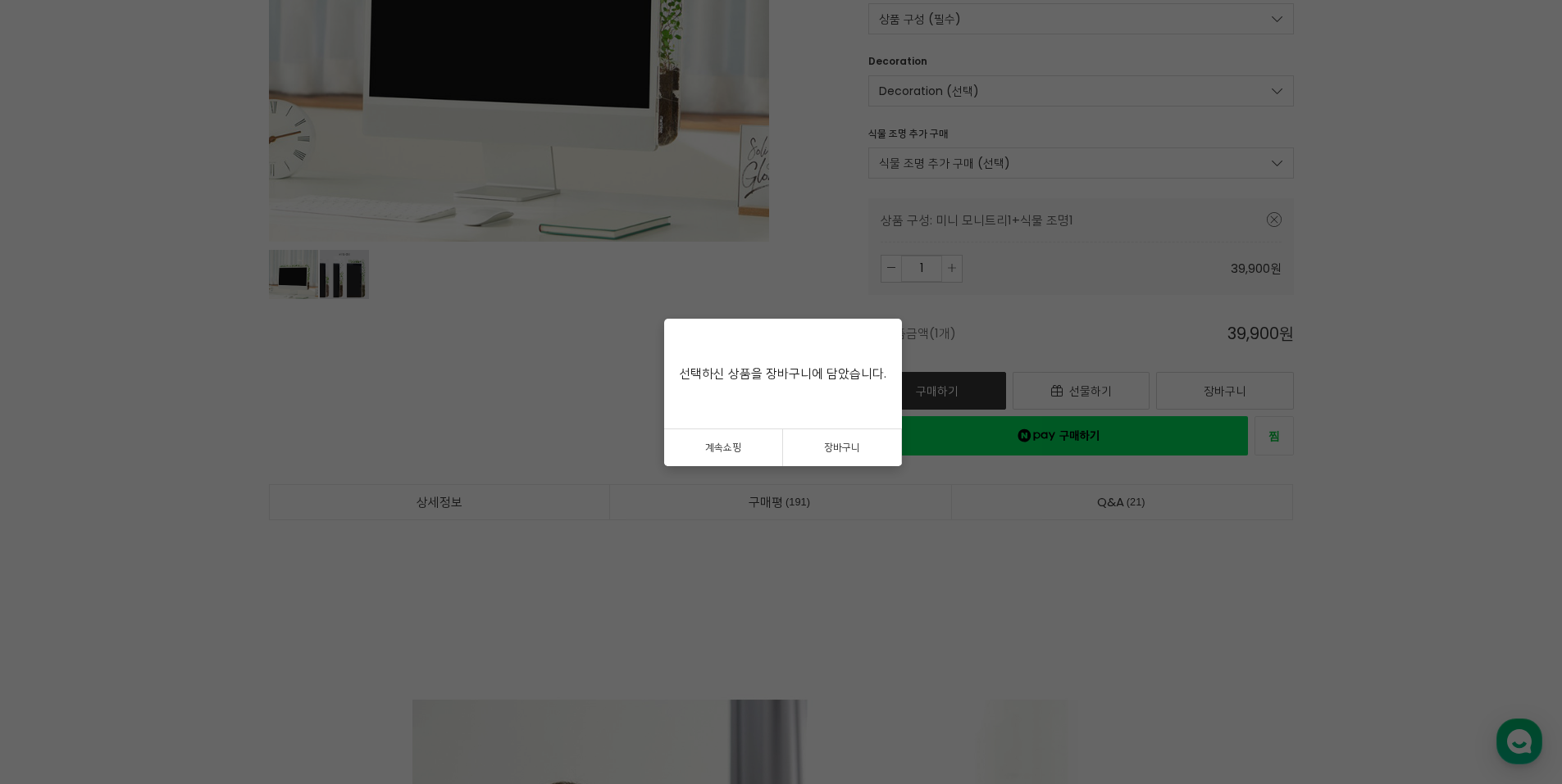
click at [749, 452] on link "계속쇼핑" at bounding box center [723, 448] width 119 height 37
